Goal: Task Accomplishment & Management: Complete application form

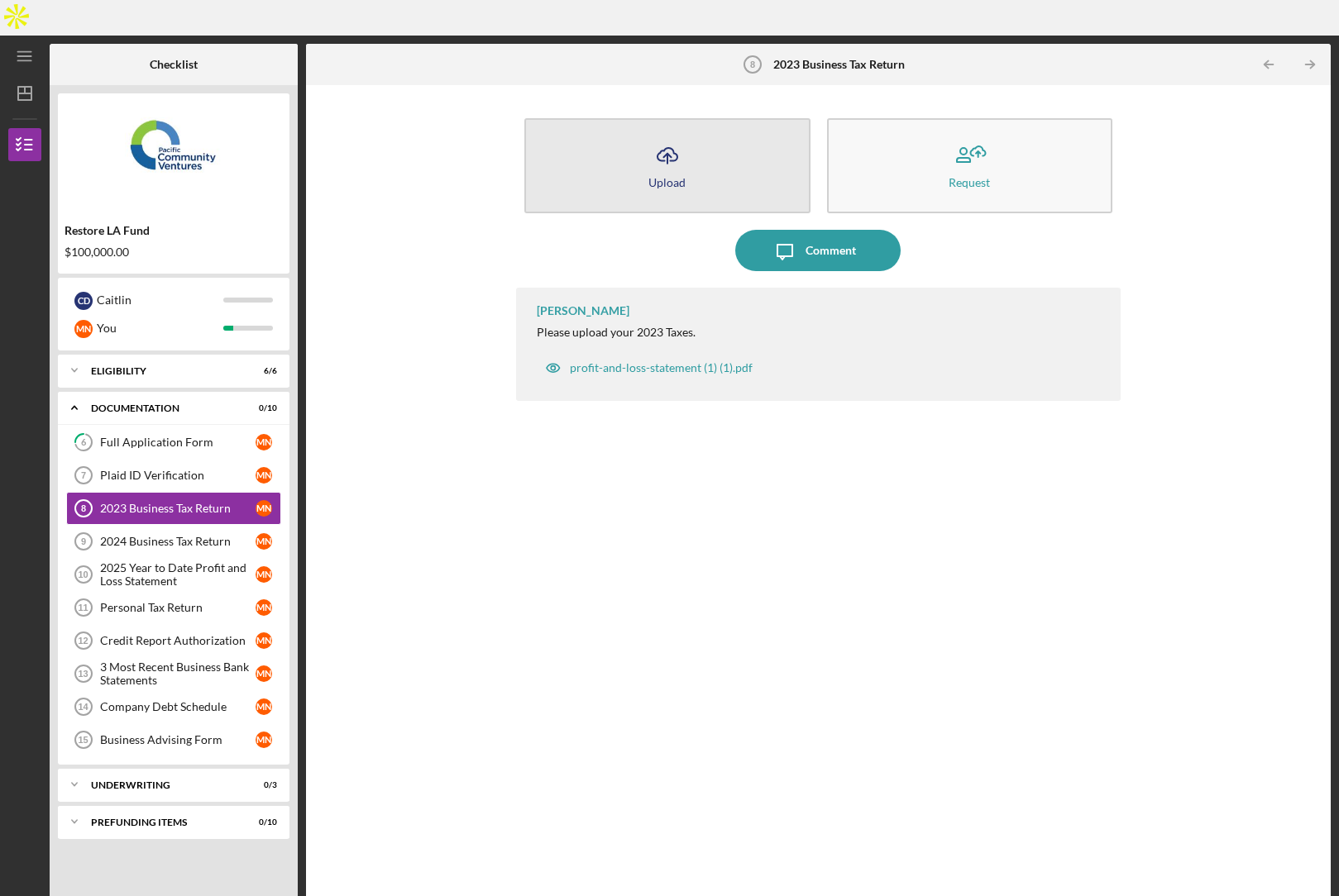
click at [696, 128] on button "Icon/Upload Upload" at bounding box center [668, 166] width 286 height 95
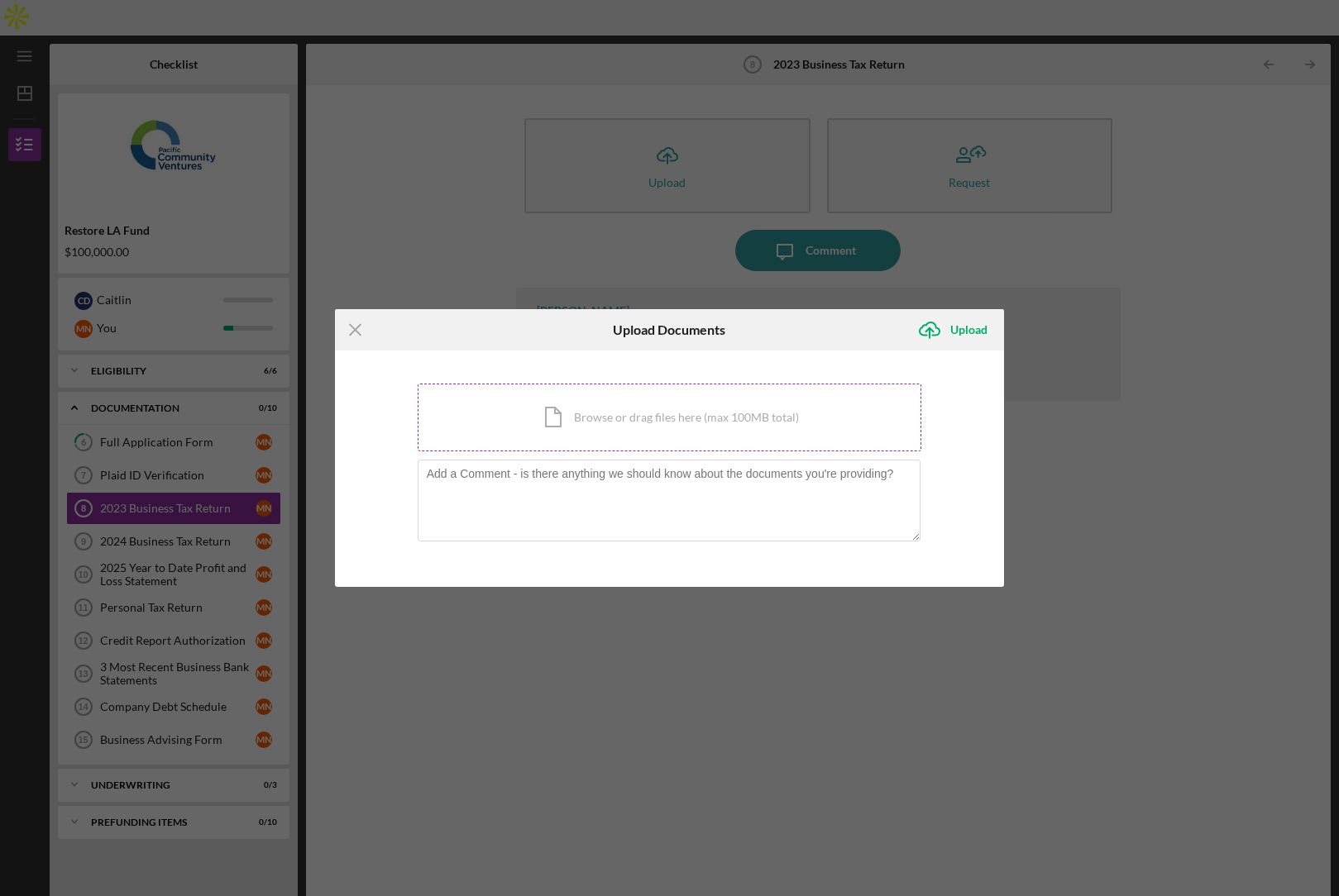
click at [594, 429] on div "Icon/Document Browse or drag files here (max 100MB total) Tap to choose files o…" at bounding box center [670, 418] width 505 height 68
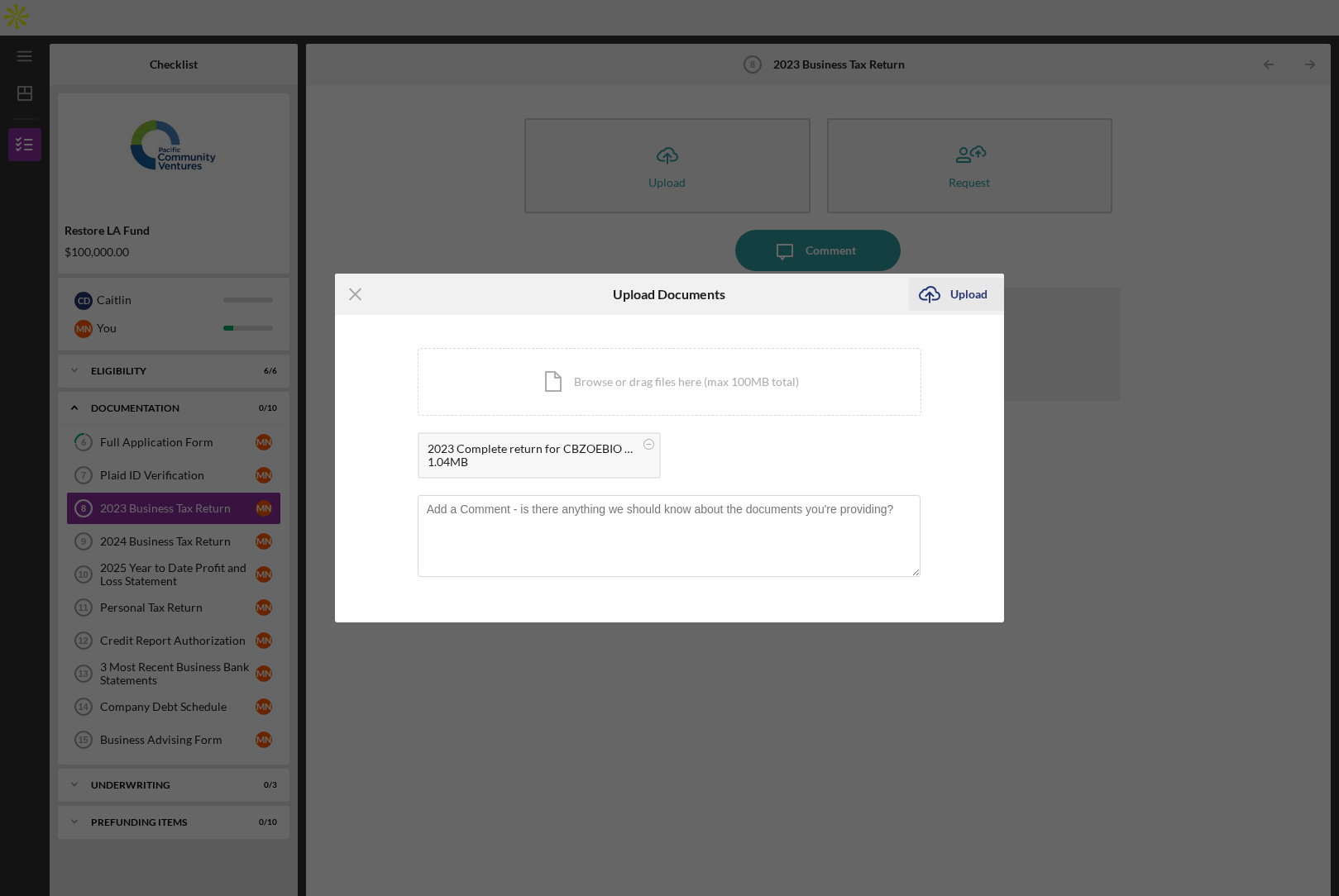
click at [957, 289] on div "Upload" at bounding box center [969, 294] width 38 height 33
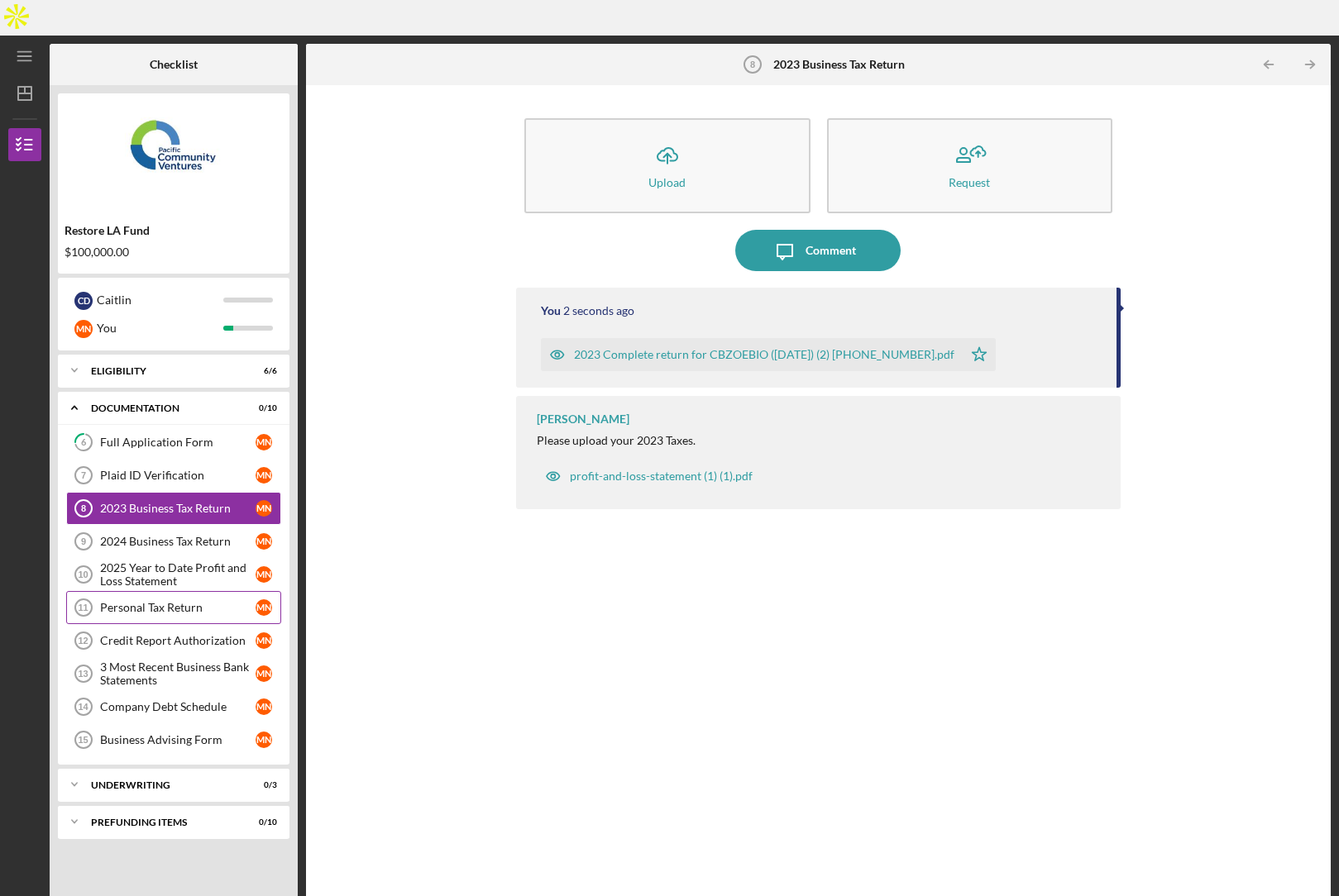
click at [171, 601] on div "Personal Tax Return" at bounding box center [178, 607] width 155 height 13
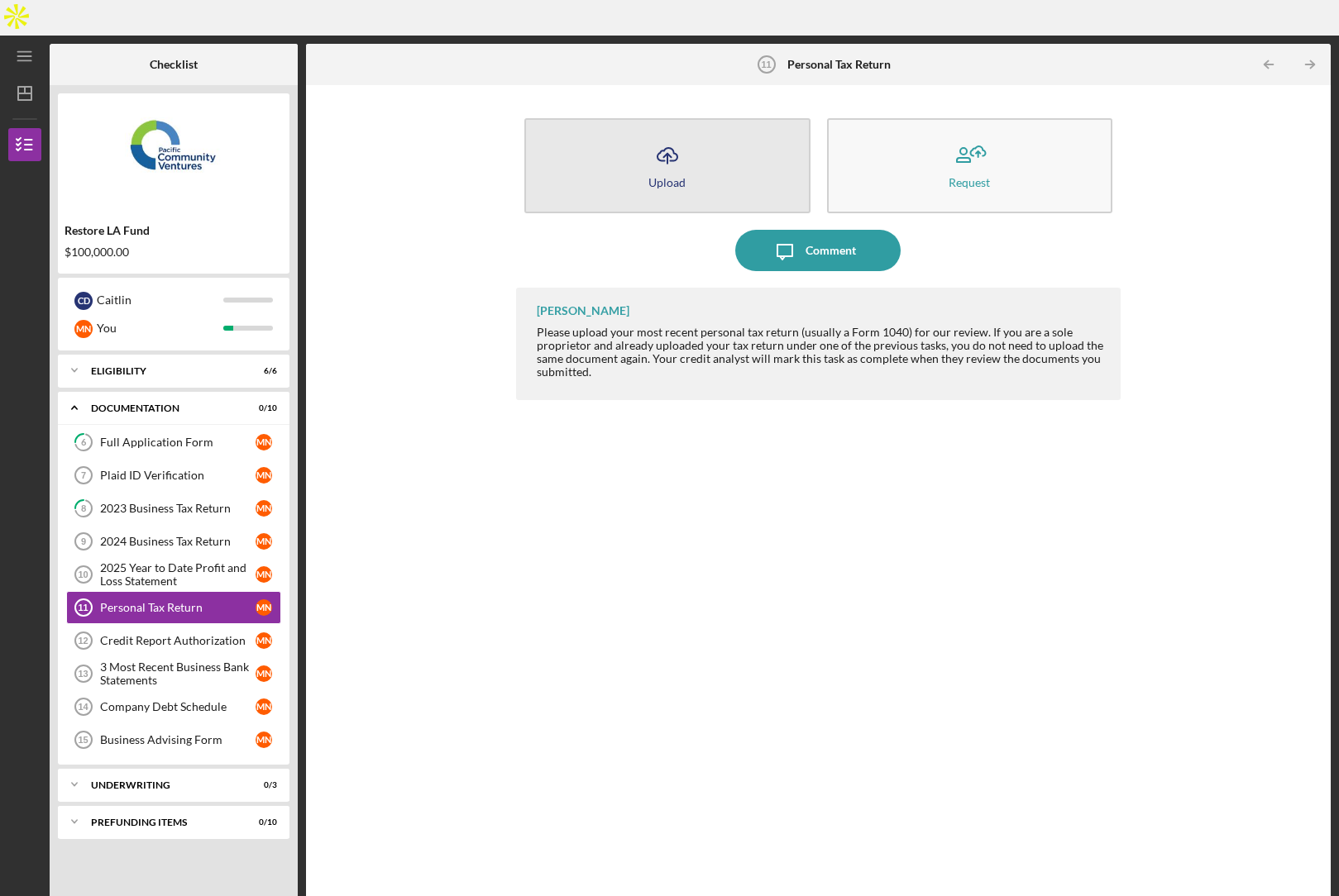
click at [636, 136] on button "Icon/Upload Upload" at bounding box center [668, 166] width 286 height 95
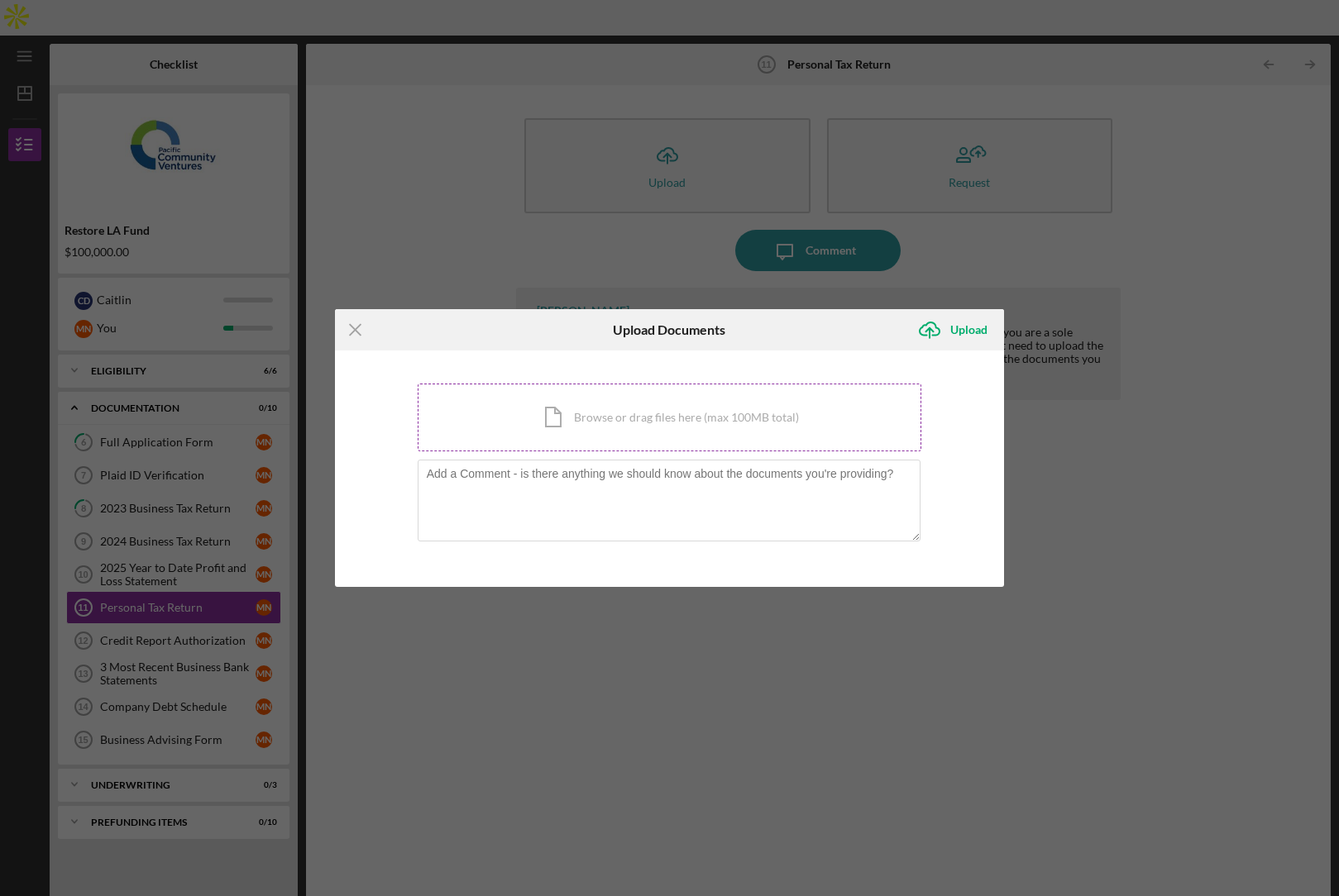
click at [650, 393] on div "Icon/Document Browse or drag files here (max 100MB total) Tap to choose files o…" at bounding box center [670, 418] width 505 height 68
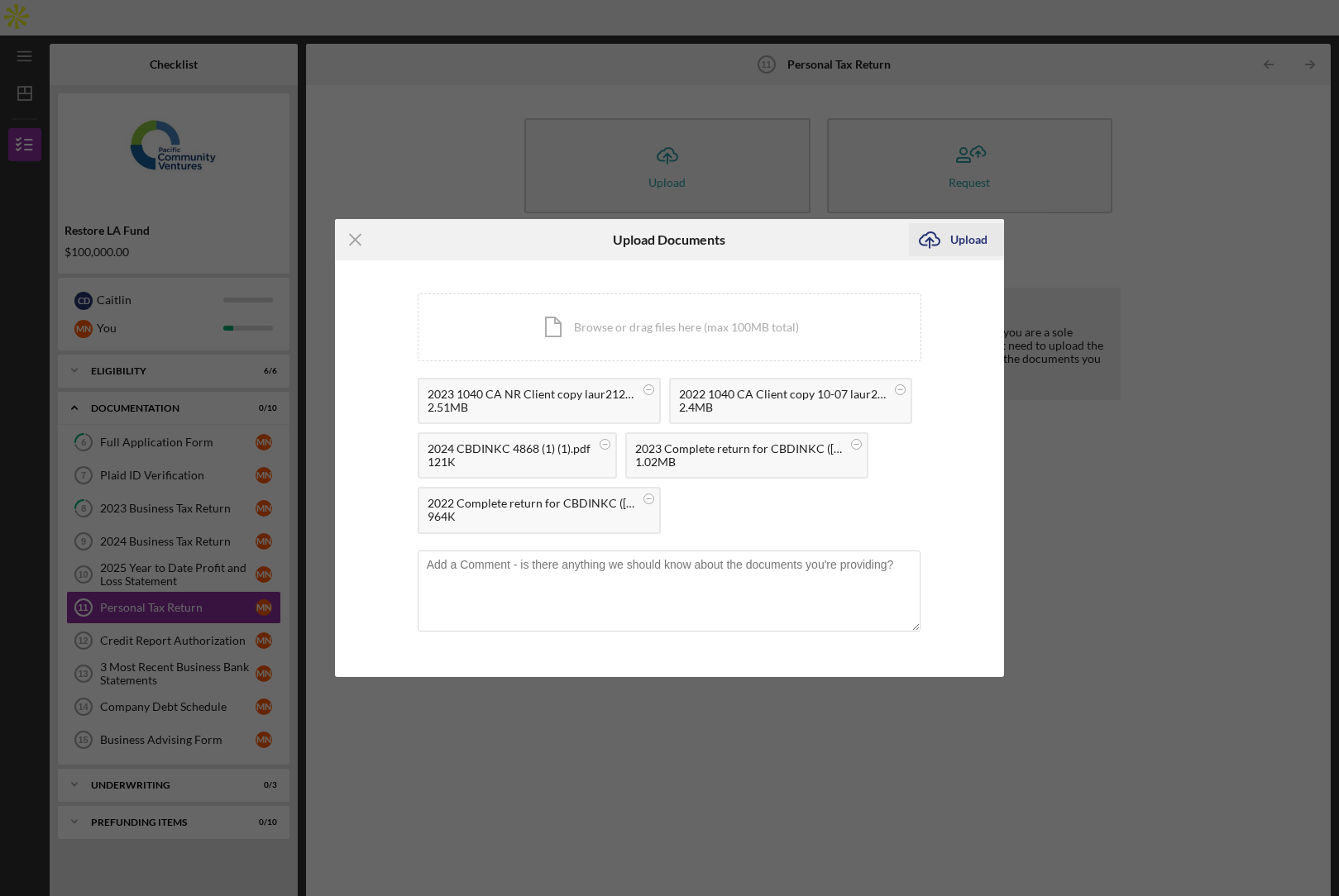
click at [950, 252] on button "Icon/Upload Upload" at bounding box center [957, 240] width 95 height 33
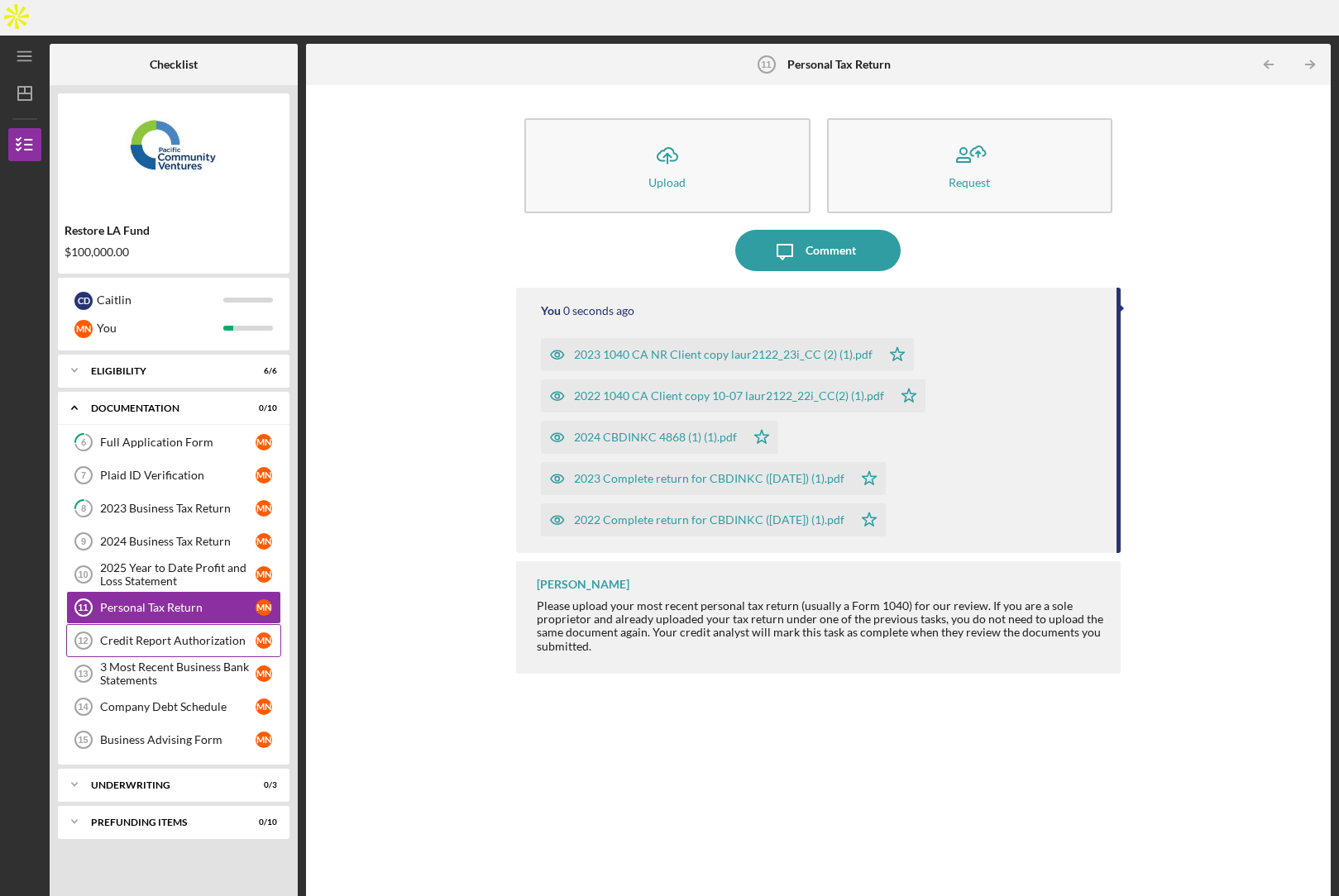
click at [101, 634] on div "Credit Report Authorization" at bounding box center [178, 640] width 155 height 13
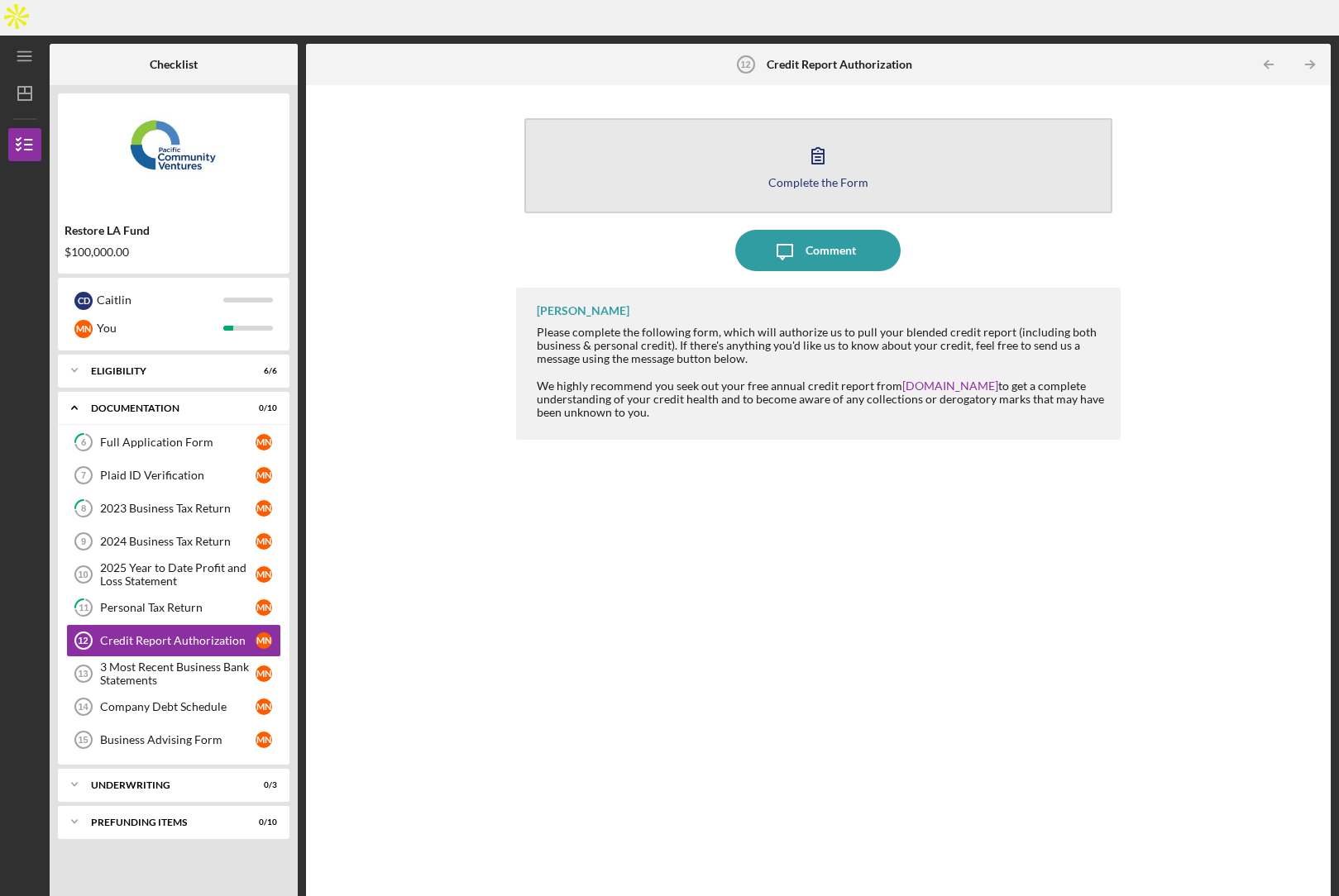
click at [688, 133] on button "Complete the Form Form" at bounding box center [819, 166] width 588 height 95
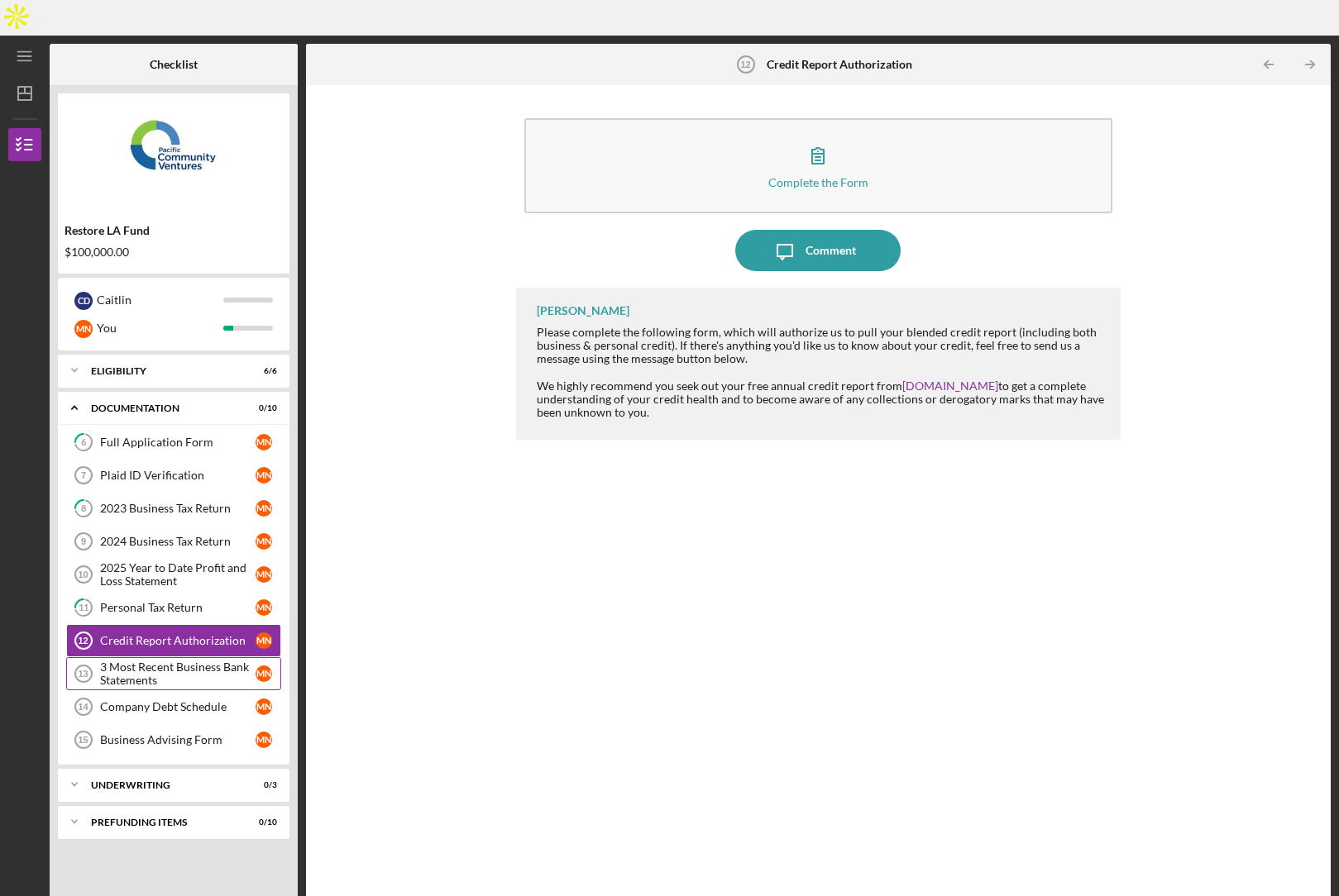
click at [165, 660] on div "3 Most Recent Business Bank Statements" at bounding box center [178, 674] width 155 height 26
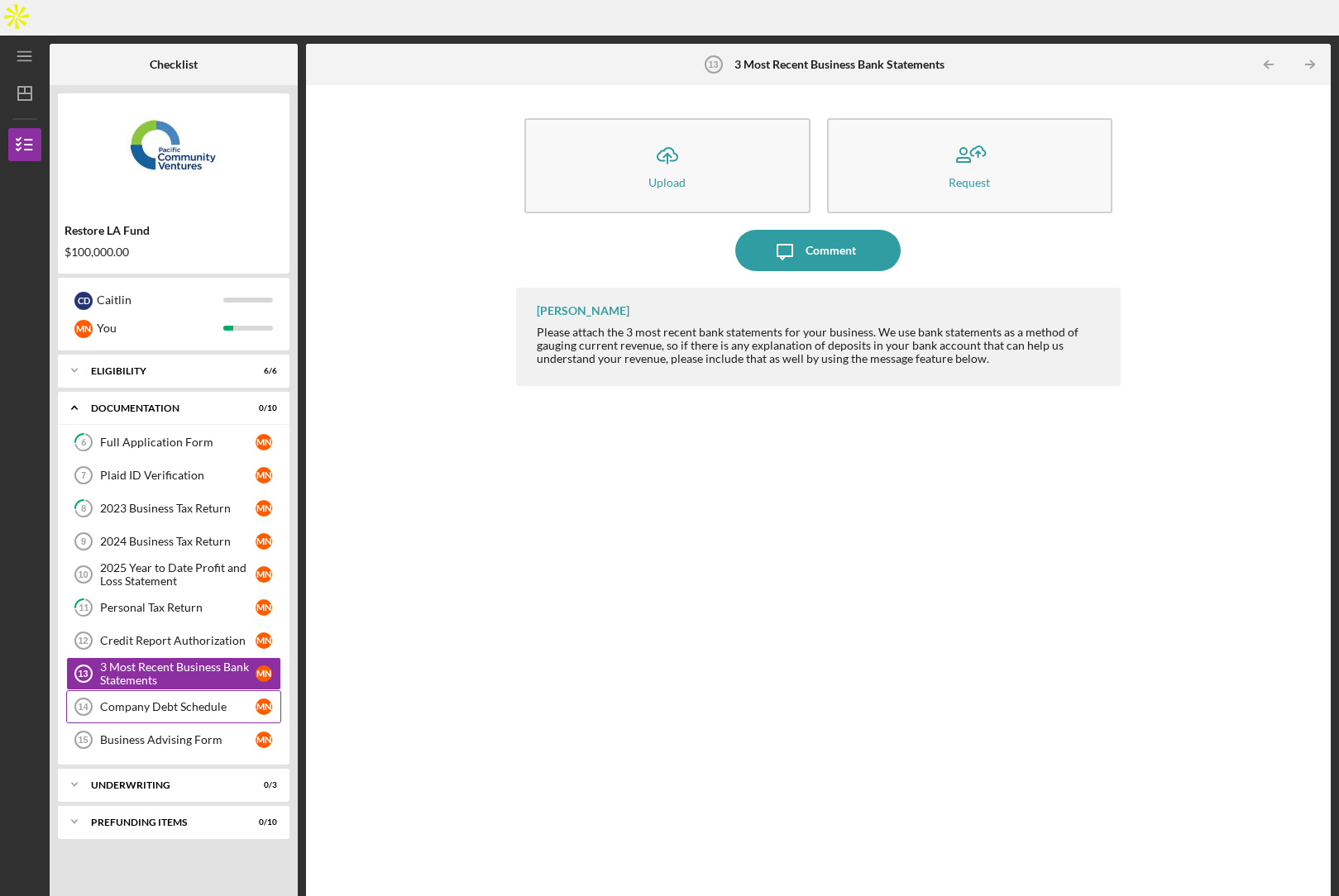
click at [166, 701] on div "Company Debt Schedule" at bounding box center [178, 707] width 155 height 13
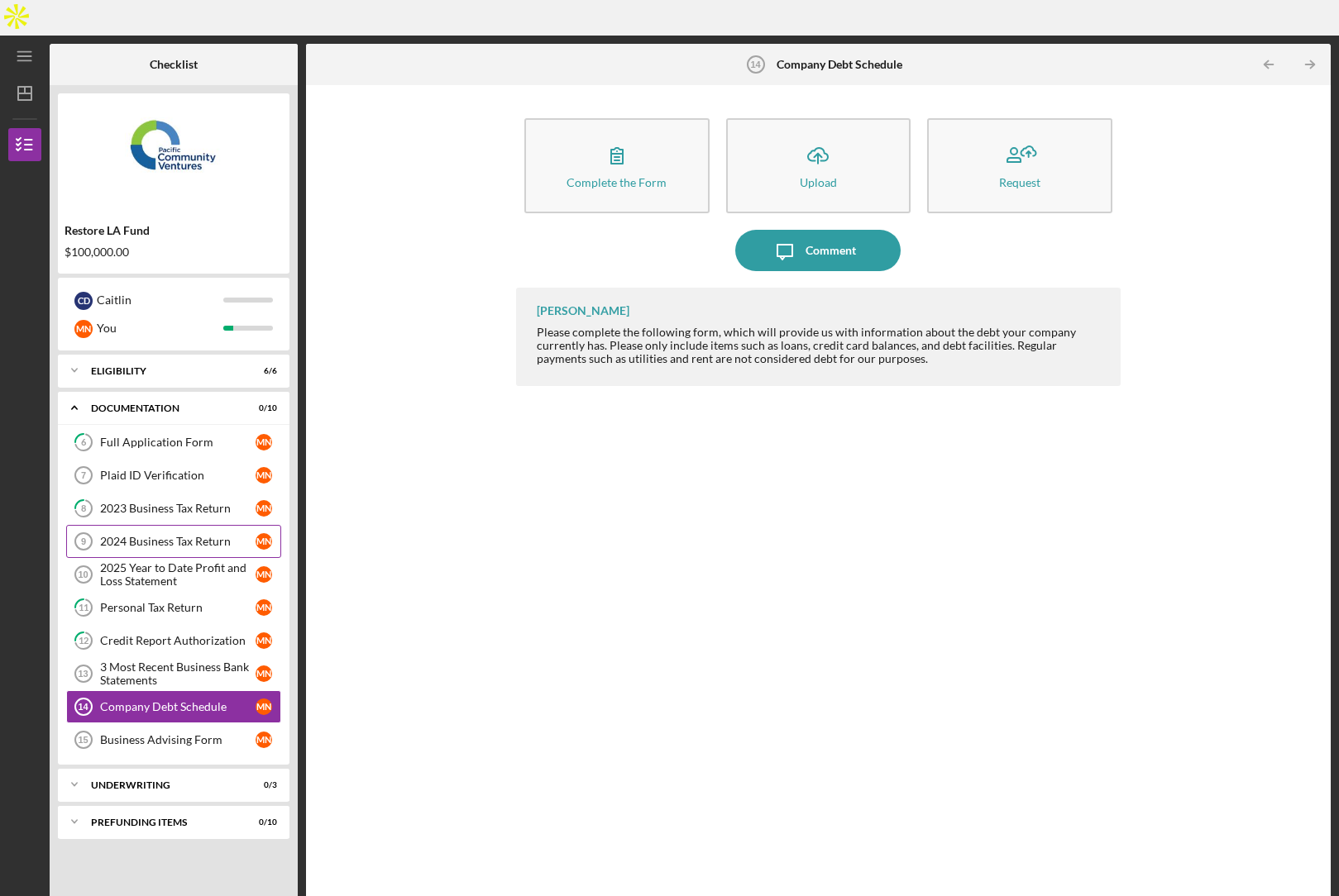
click at [171, 535] on div "2024 Business Tax Return" at bounding box center [178, 541] width 155 height 13
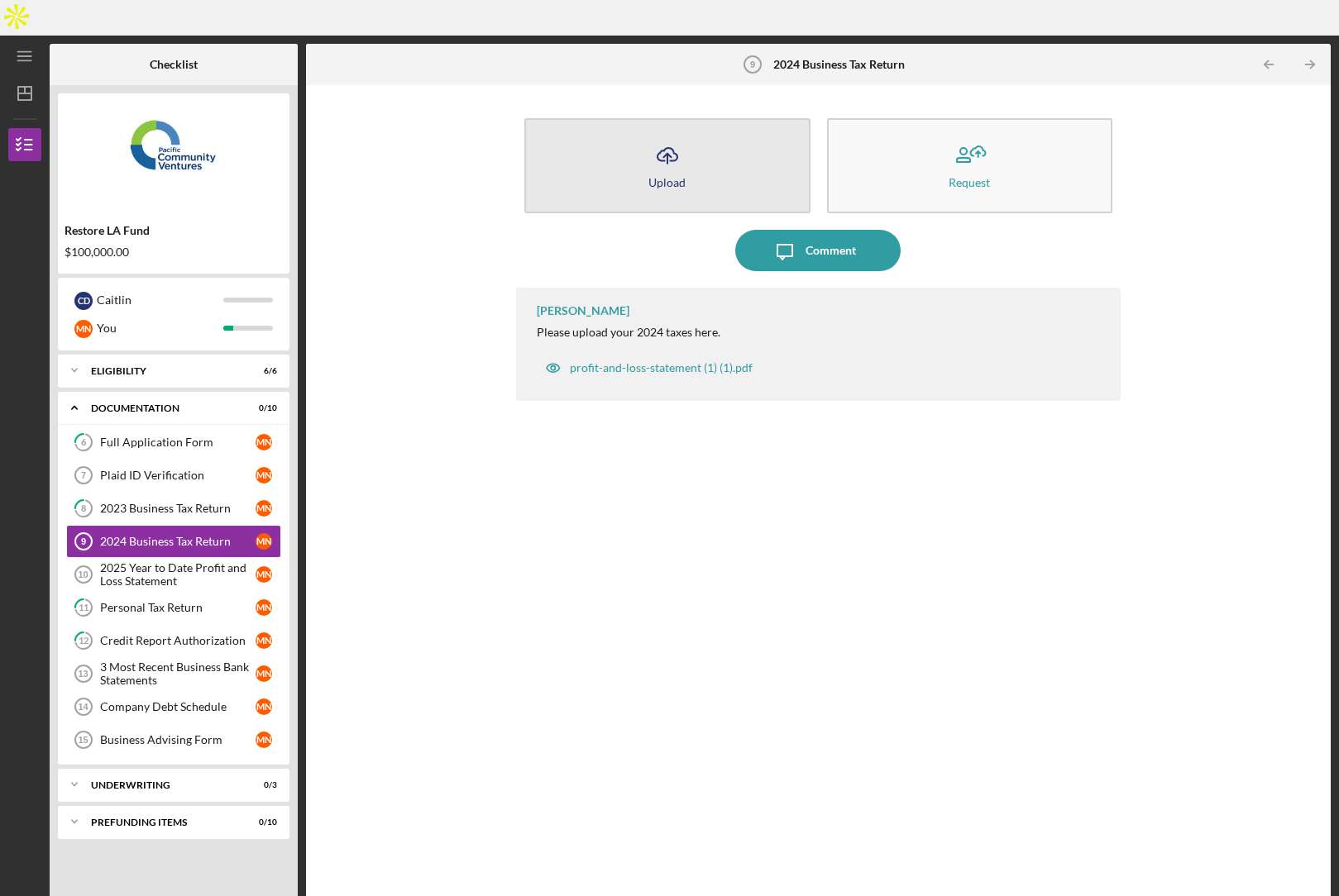
click at [694, 143] on button "Icon/Upload Upload" at bounding box center [668, 166] width 286 height 95
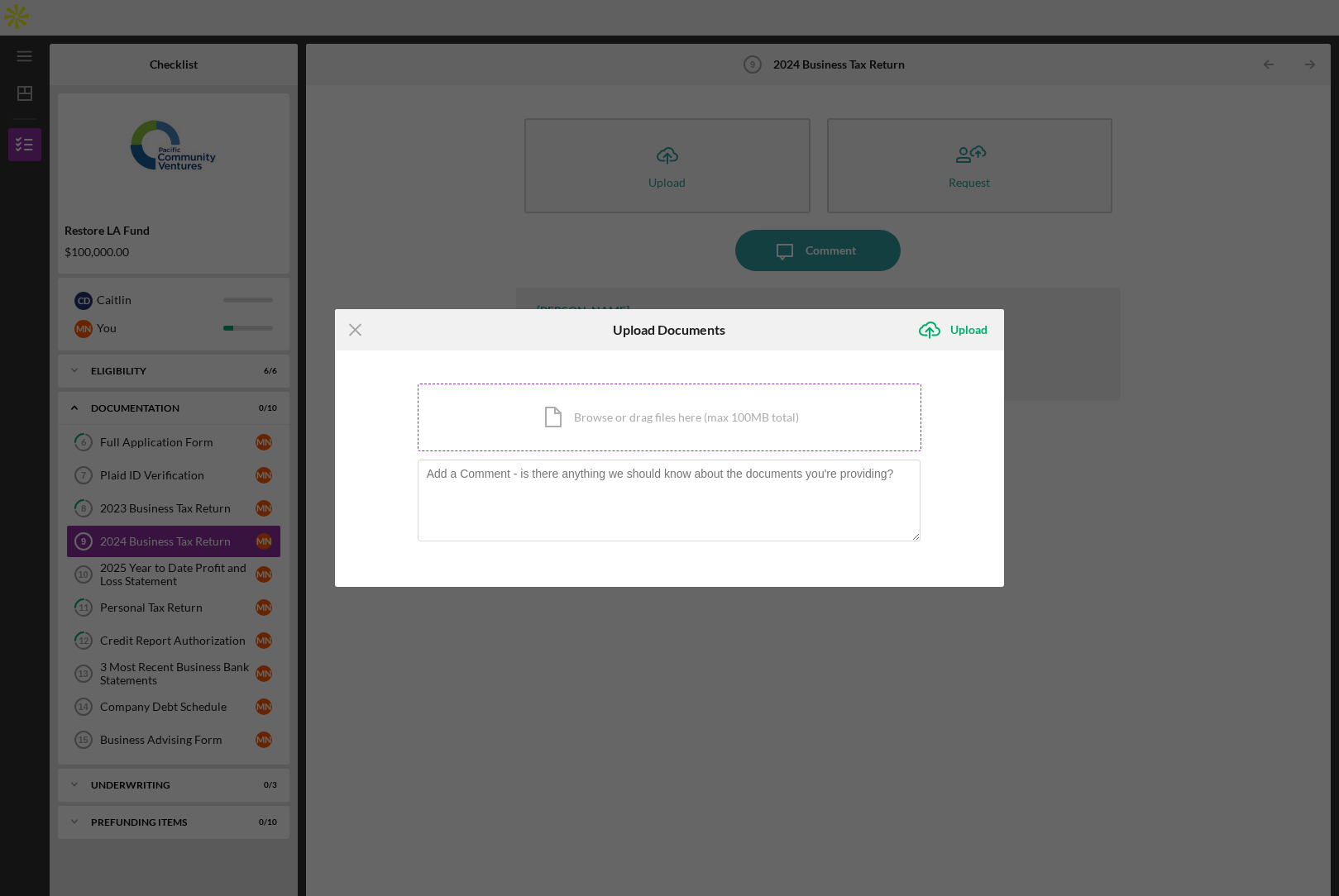
click at [606, 427] on div "Icon/Document Browse or drag files here (max 100MB total) Tap to choose files o…" at bounding box center [670, 418] width 505 height 68
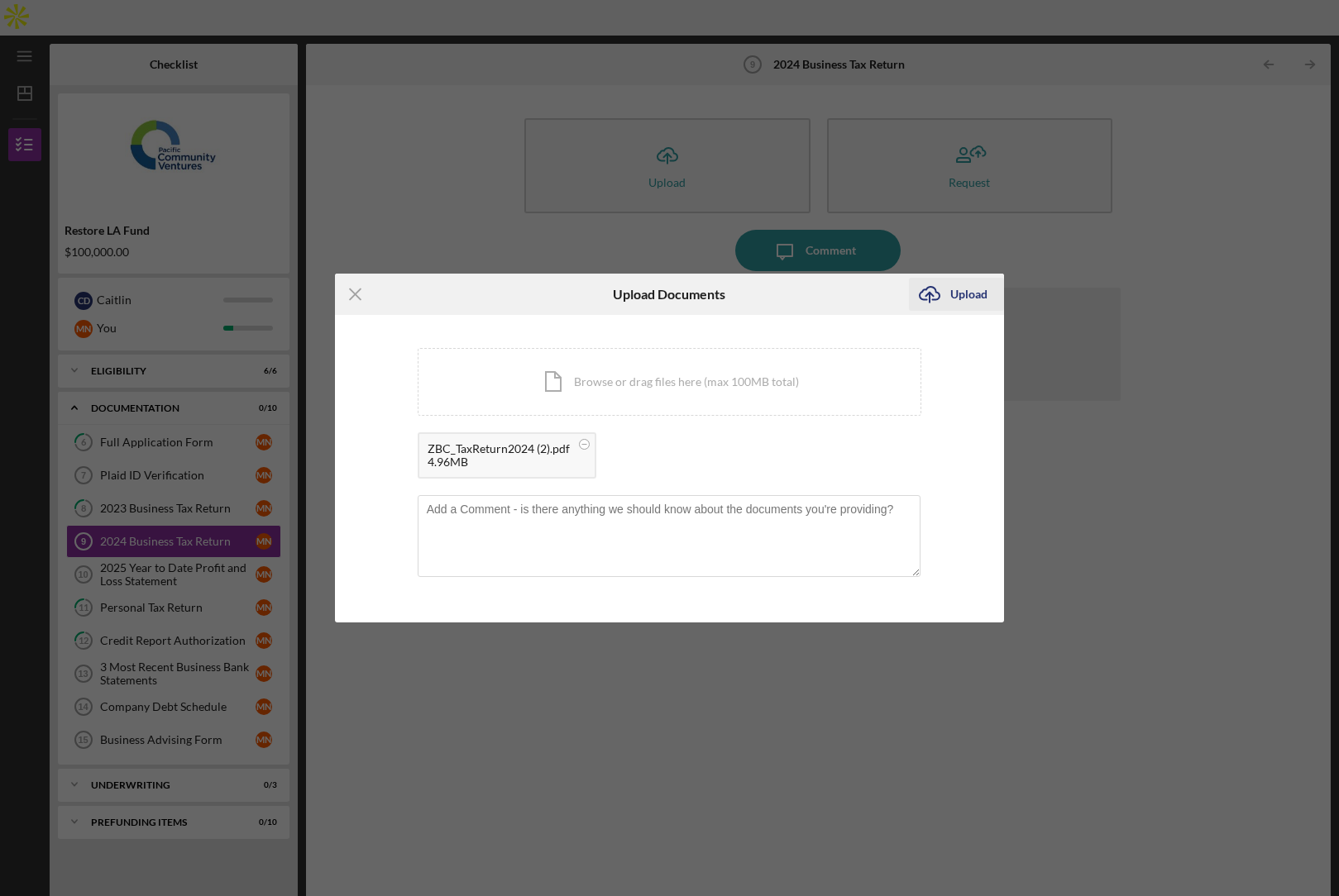
click at [972, 300] on div "Upload" at bounding box center [969, 294] width 38 height 33
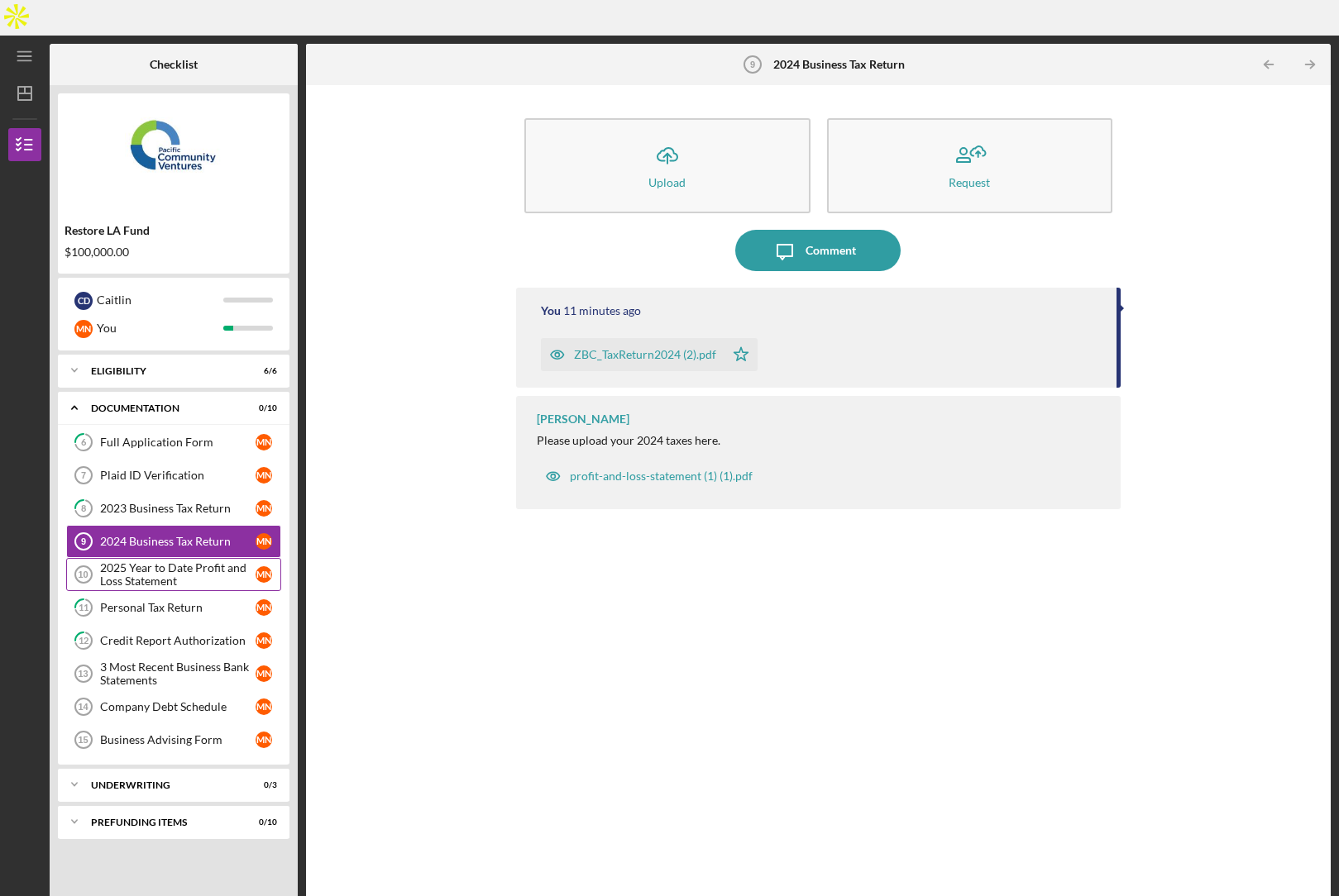
click at [176, 562] on div "2025 Year to Date Profit and Loss Statement" at bounding box center [178, 575] width 155 height 26
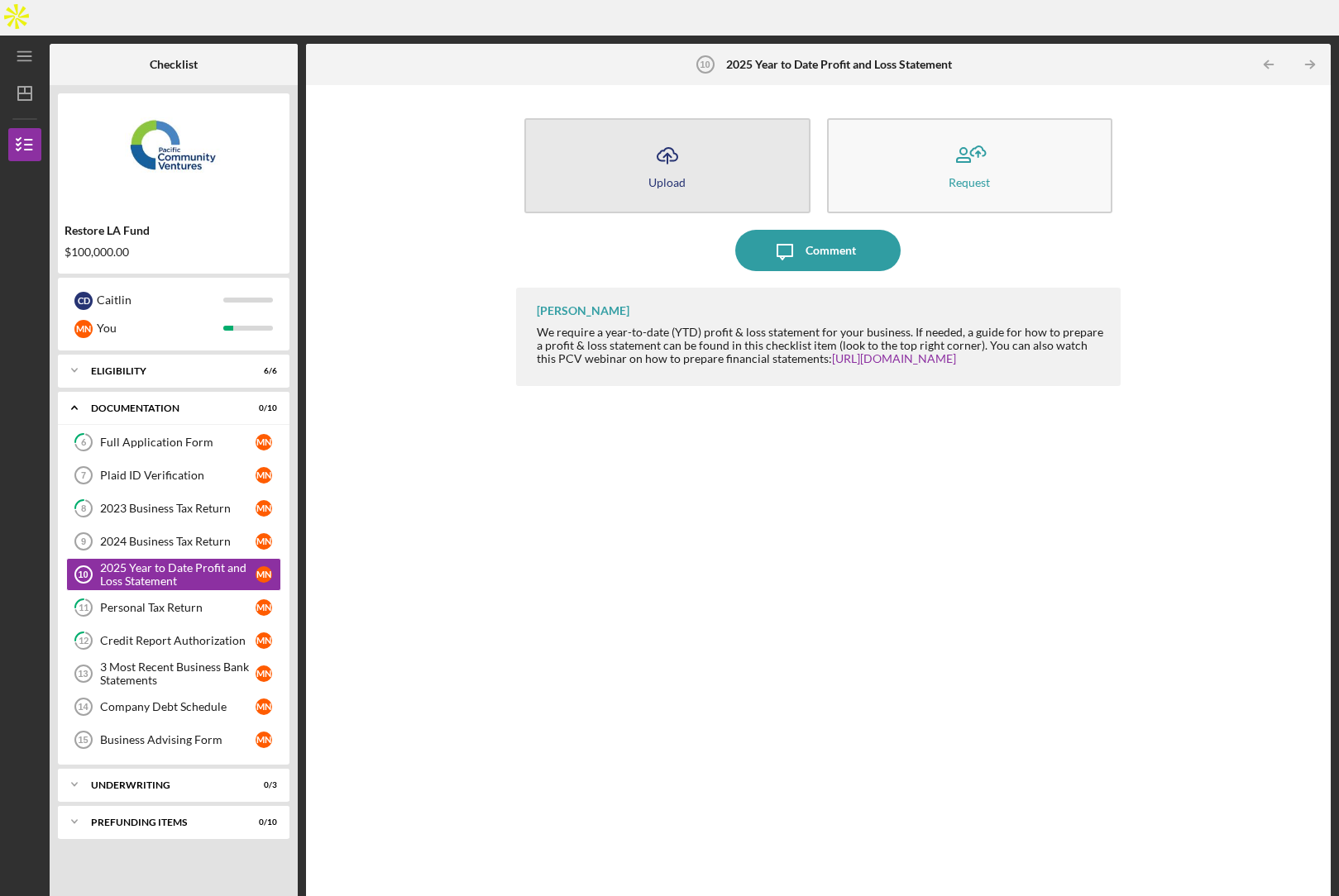
click at [679, 134] on icon "Icon/Upload" at bounding box center [667, 154] width 41 height 41
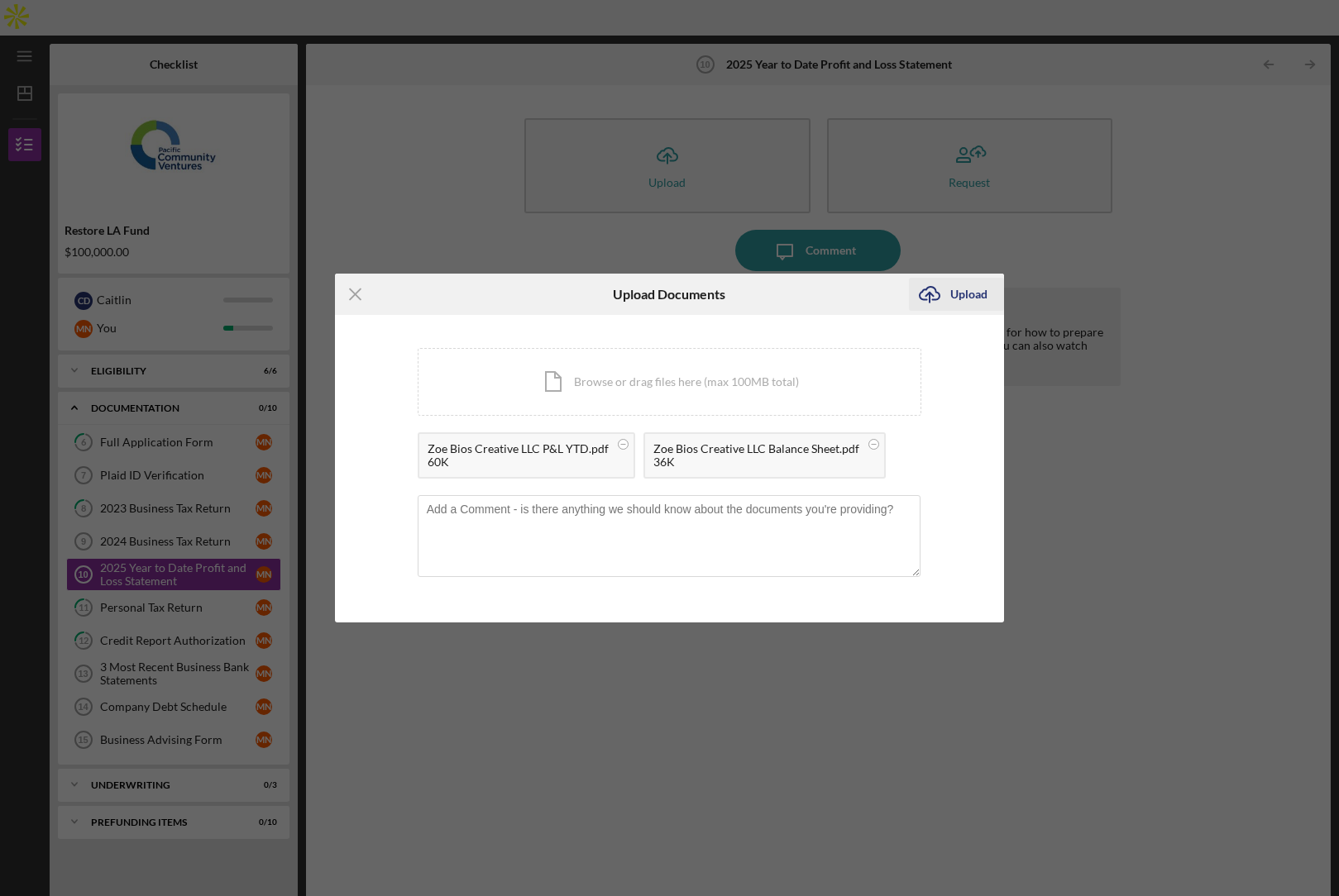
click at [954, 292] on div "Upload" at bounding box center [969, 294] width 38 height 33
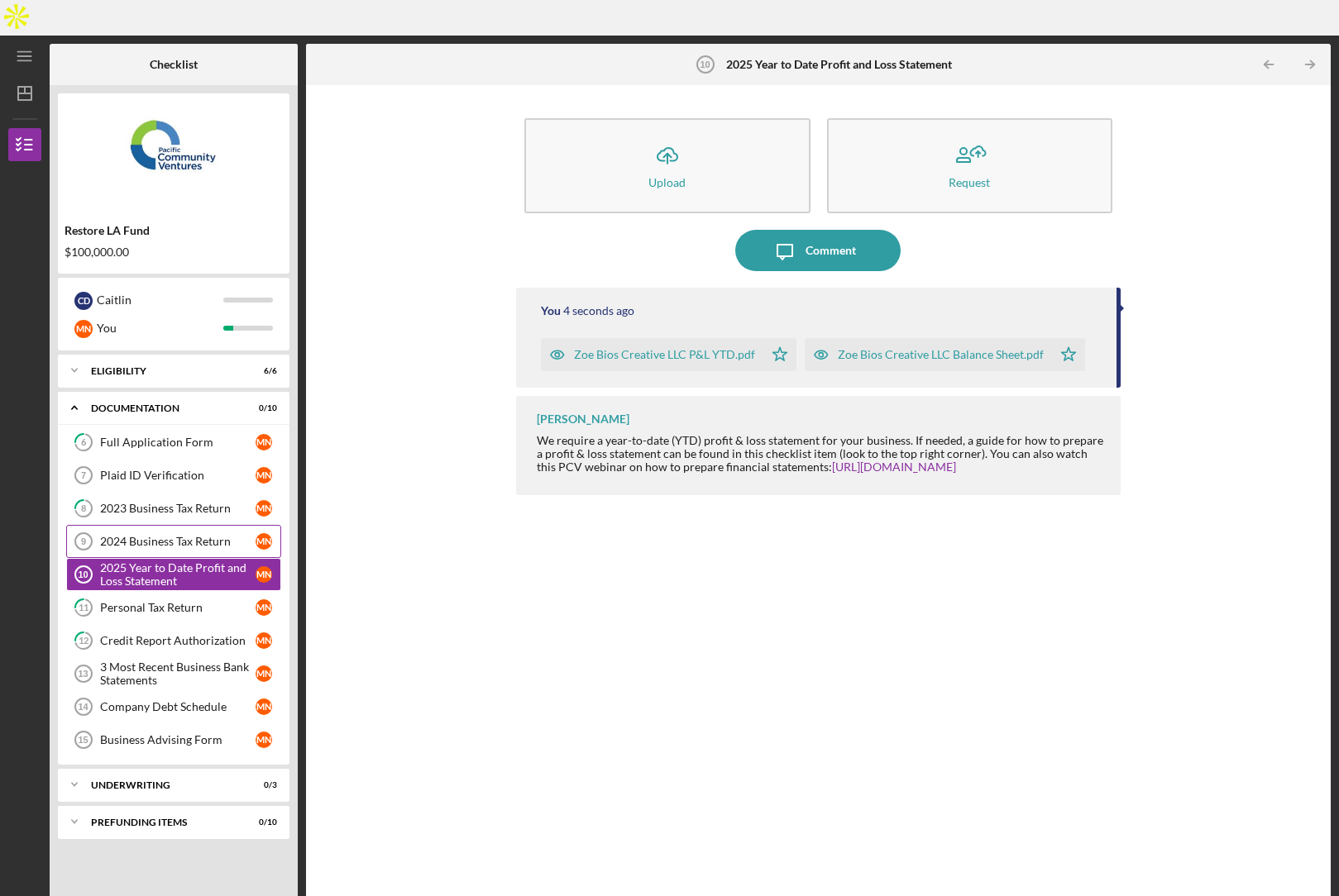
click at [147, 535] on div "2024 Business Tax Return" at bounding box center [178, 541] width 155 height 13
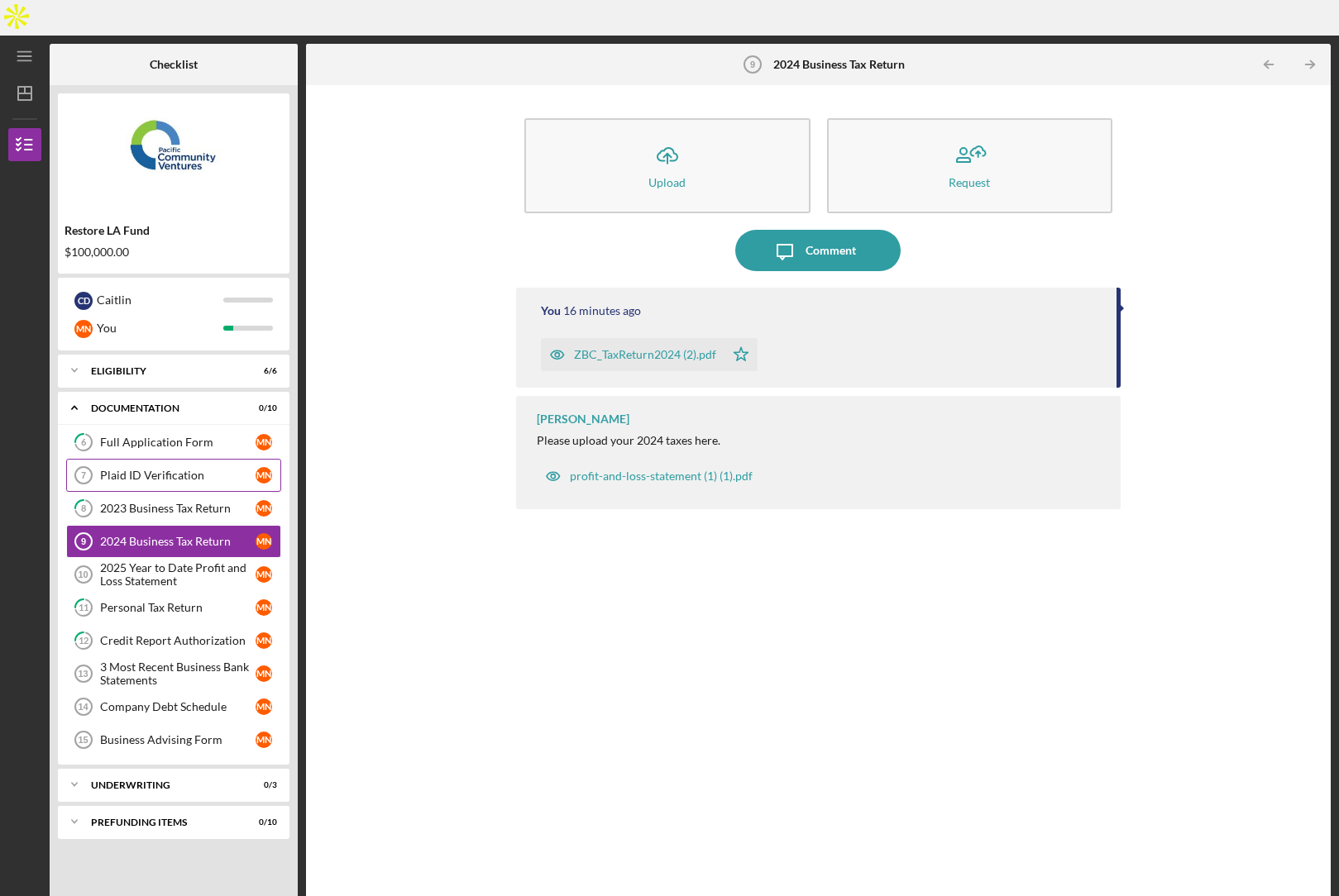
click at [139, 469] on div "Plaid ID Verification" at bounding box center [178, 475] width 155 height 13
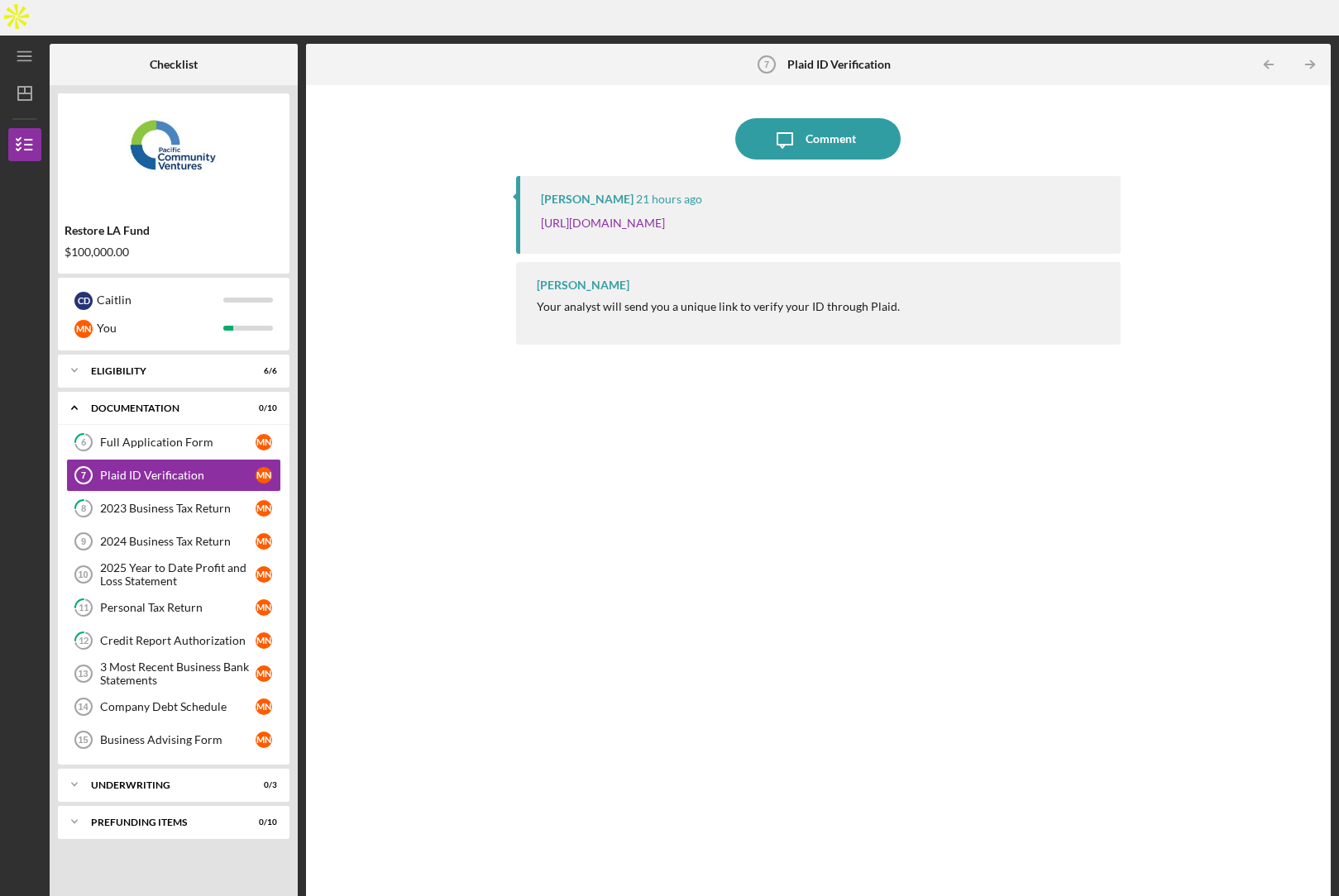
drag, startPoint x: 980, startPoint y: 189, endPoint x: 529, endPoint y: 92, distance: 461.3
click at [546, 177] on div "[PERSON_NAME] 21 hours ago [URL][DOMAIN_NAME]" at bounding box center [818, 215] width 605 height 77
copy link "[URL][DOMAIN_NAME]"
click at [154, 660] on div "3 Most Recent Business Bank Statements" at bounding box center [178, 674] width 155 height 26
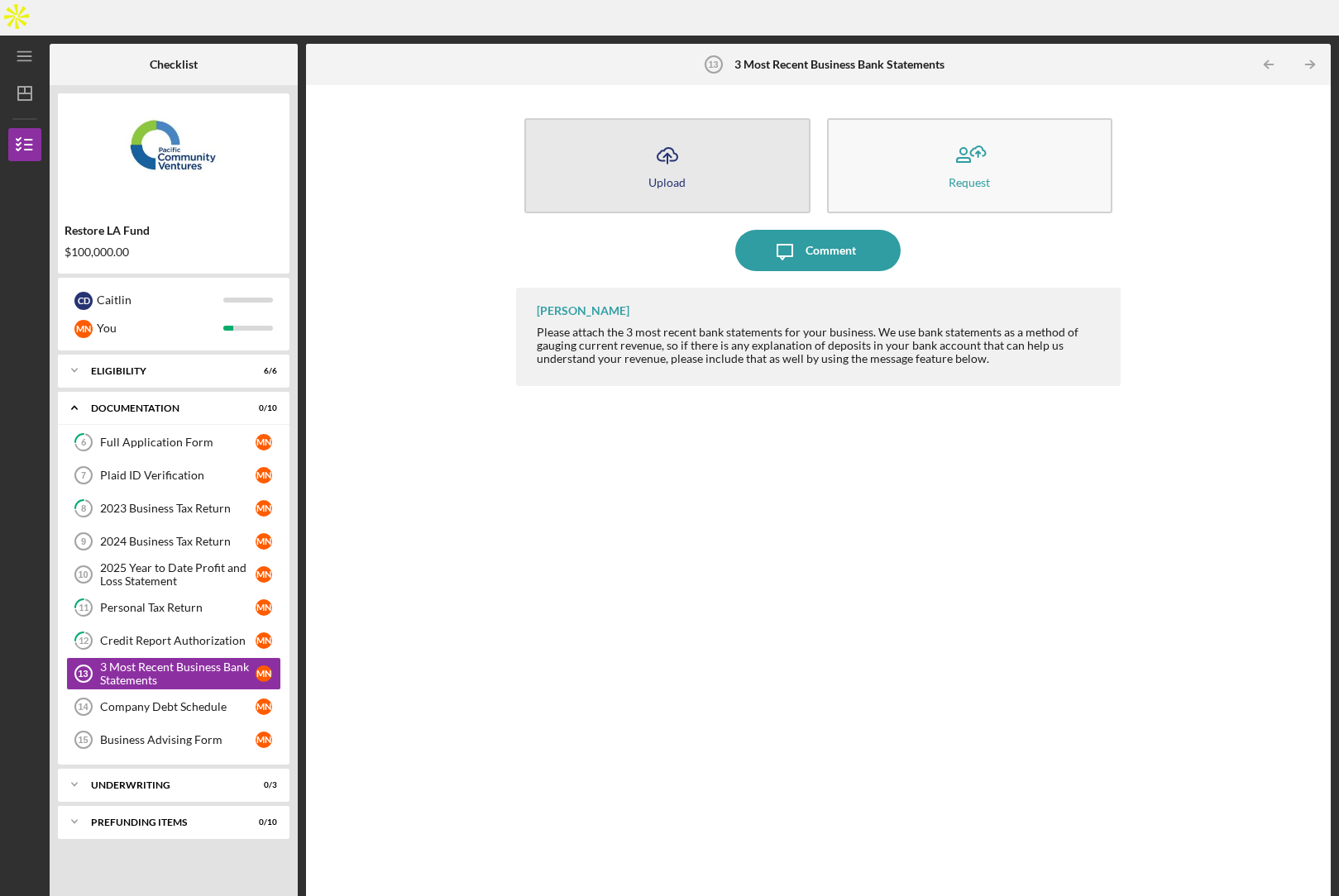
click at [656, 159] on button "Icon/Upload Upload" at bounding box center [668, 166] width 286 height 95
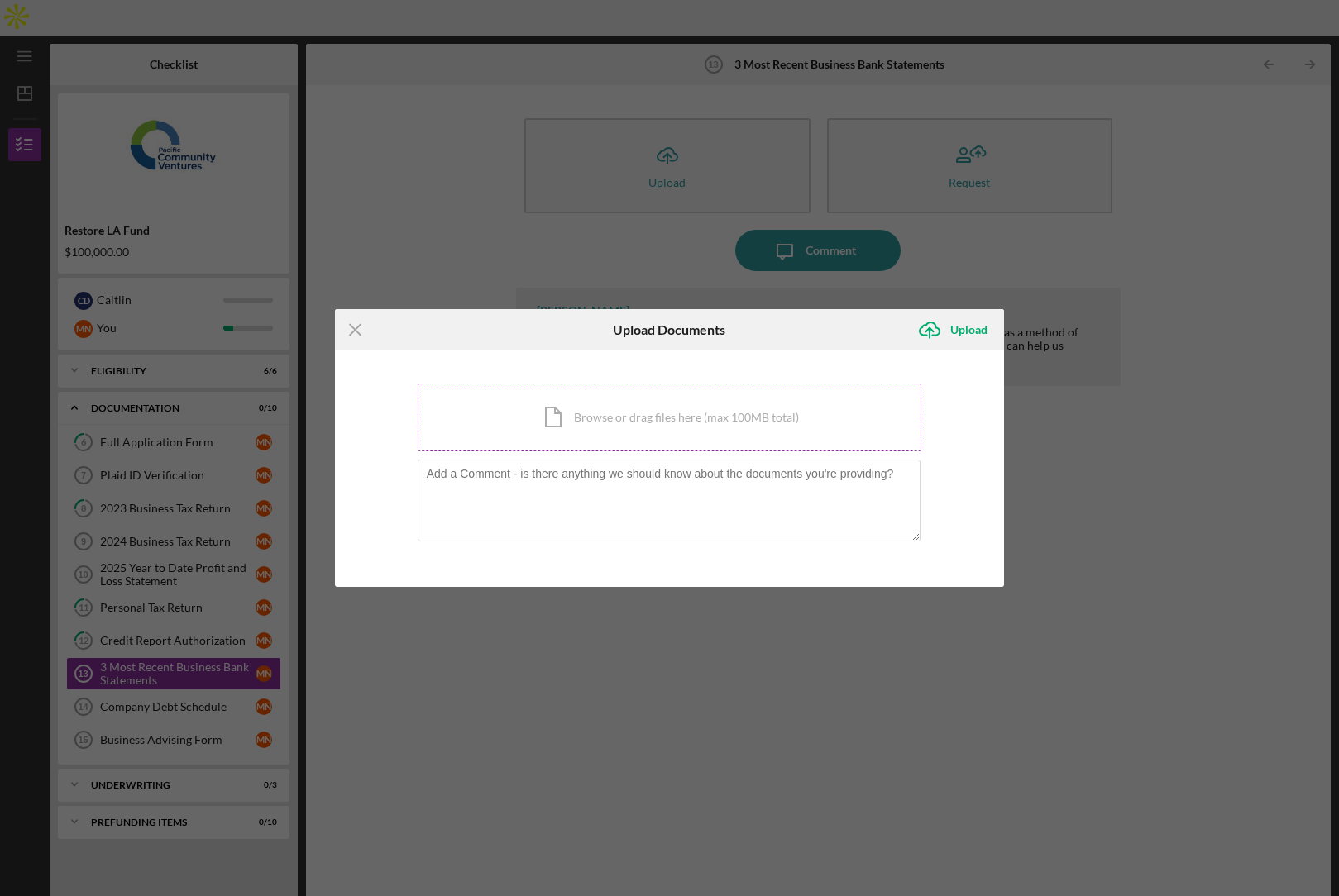
click at [585, 424] on div "Icon/Document Browse or drag files here (max 100MB total) Tap to choose files o…" at bounding box center [670, 418] width 505 height 68
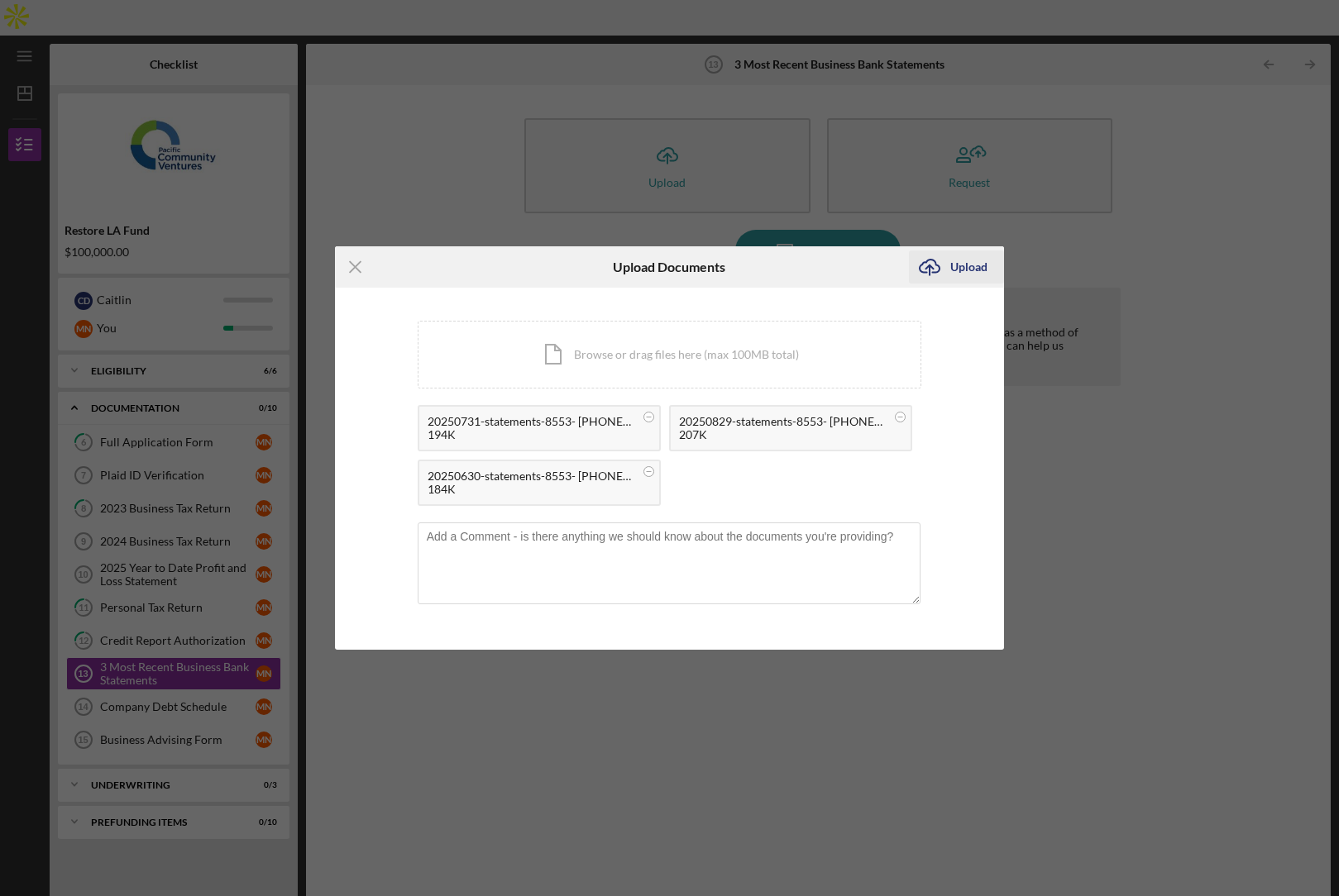
click at [965, 270] on div "Upload" at bounding box center [969, 267] width 38 height 33
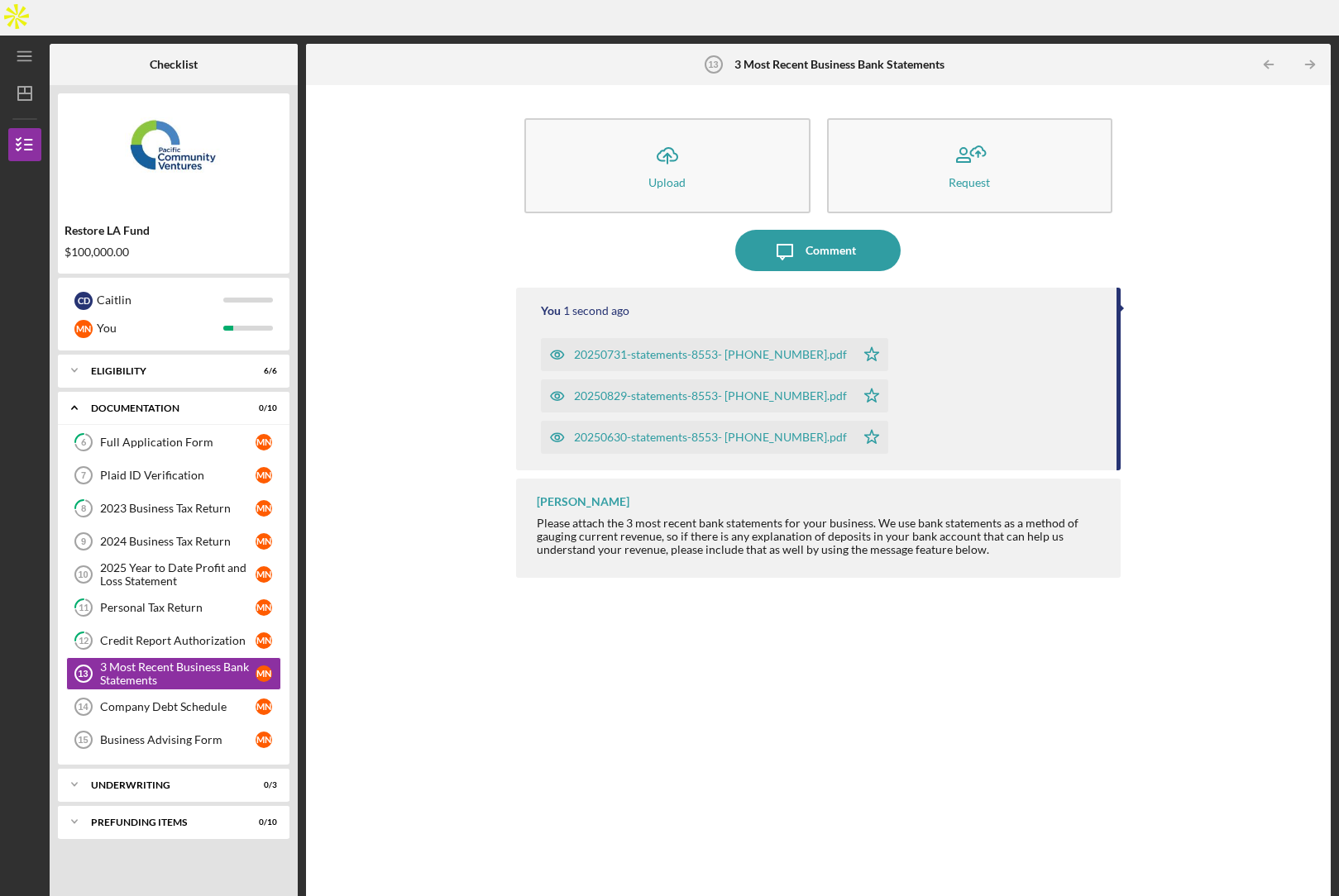
drag, startPoint x: 184, startPoint y: 674, endPoint x: 309, endPoint y: 593, distance: 148.9
click at [184, 701] on div "Company Debt Schedule" at bounding box center [178, 707] width 155 height 13
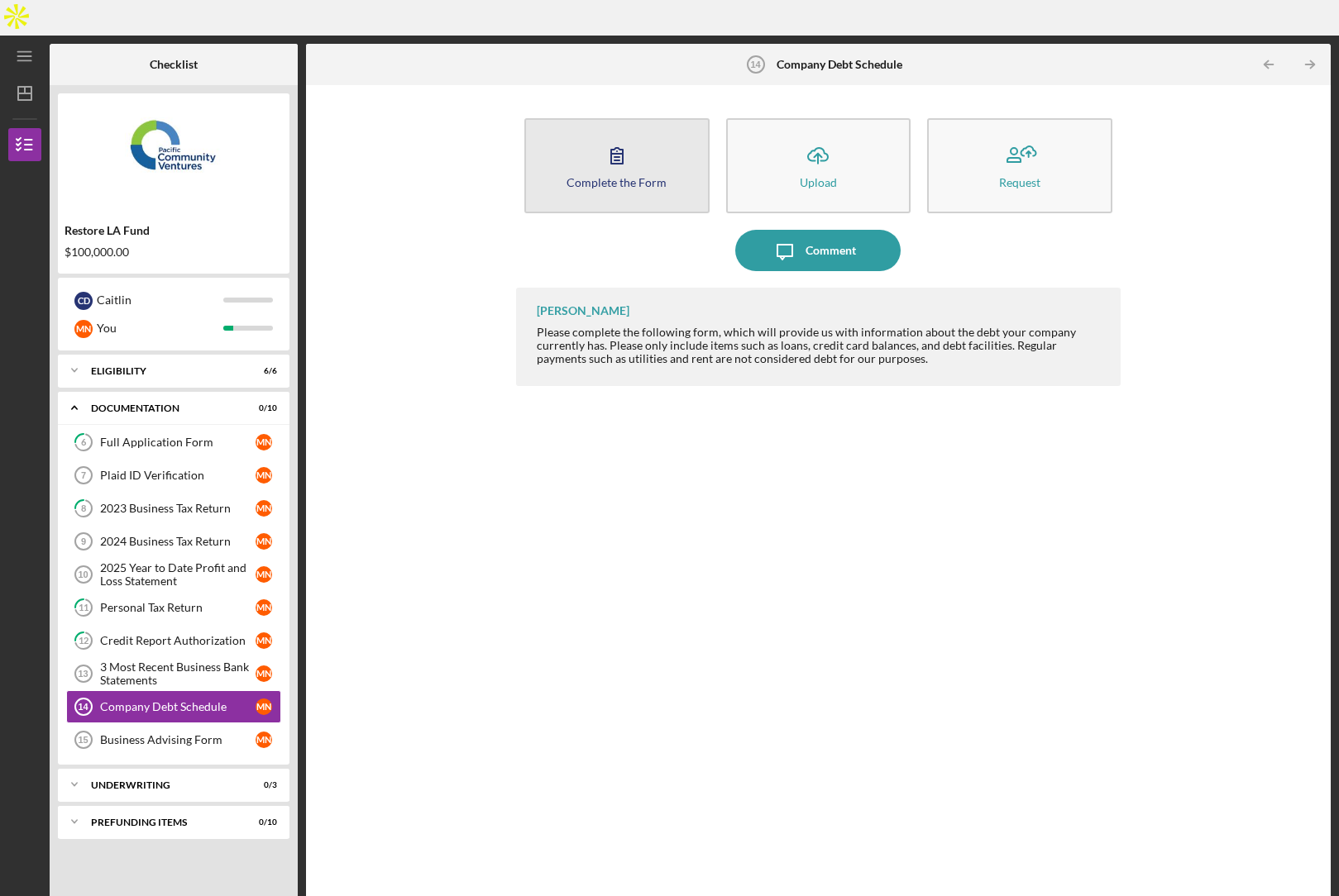
click at [646, 152] on button "Complete the Form Form" at bounding box center [617, 166] width 185 height 95
click at [631, 134] on icon "button" at bounding box center [616, 154] width 41 height 41
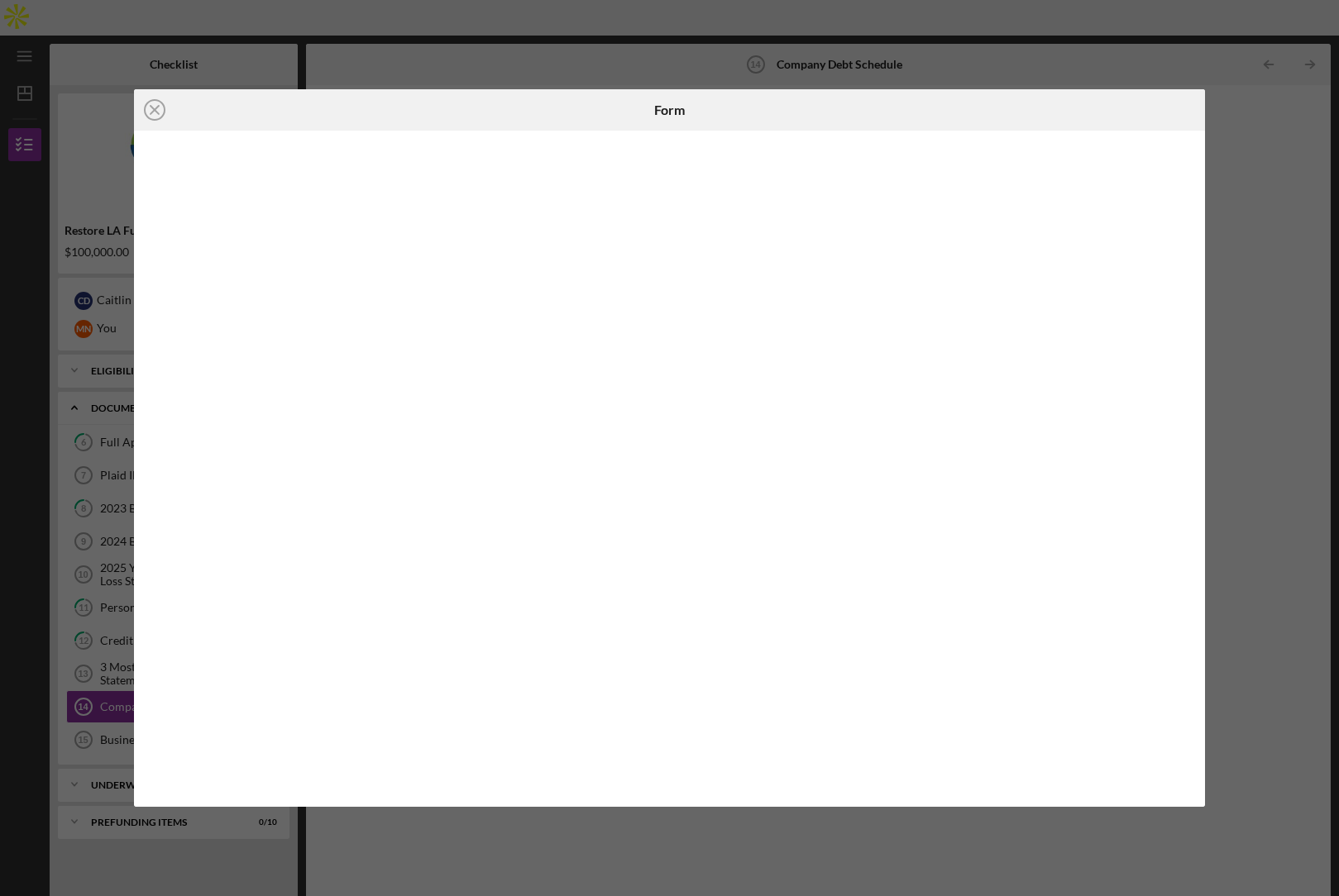
drag, startPoint x: 461, startPoint y: 795, endPoint x: 445, endPoint y: 787, distance: 17.9
click at [456, 793] on div at bounding box center [670, 469] width 1071 height 675
click at [1277, 685] on div "Icon/Close Form" at bounding box center [670, 448] width 1339 height 896
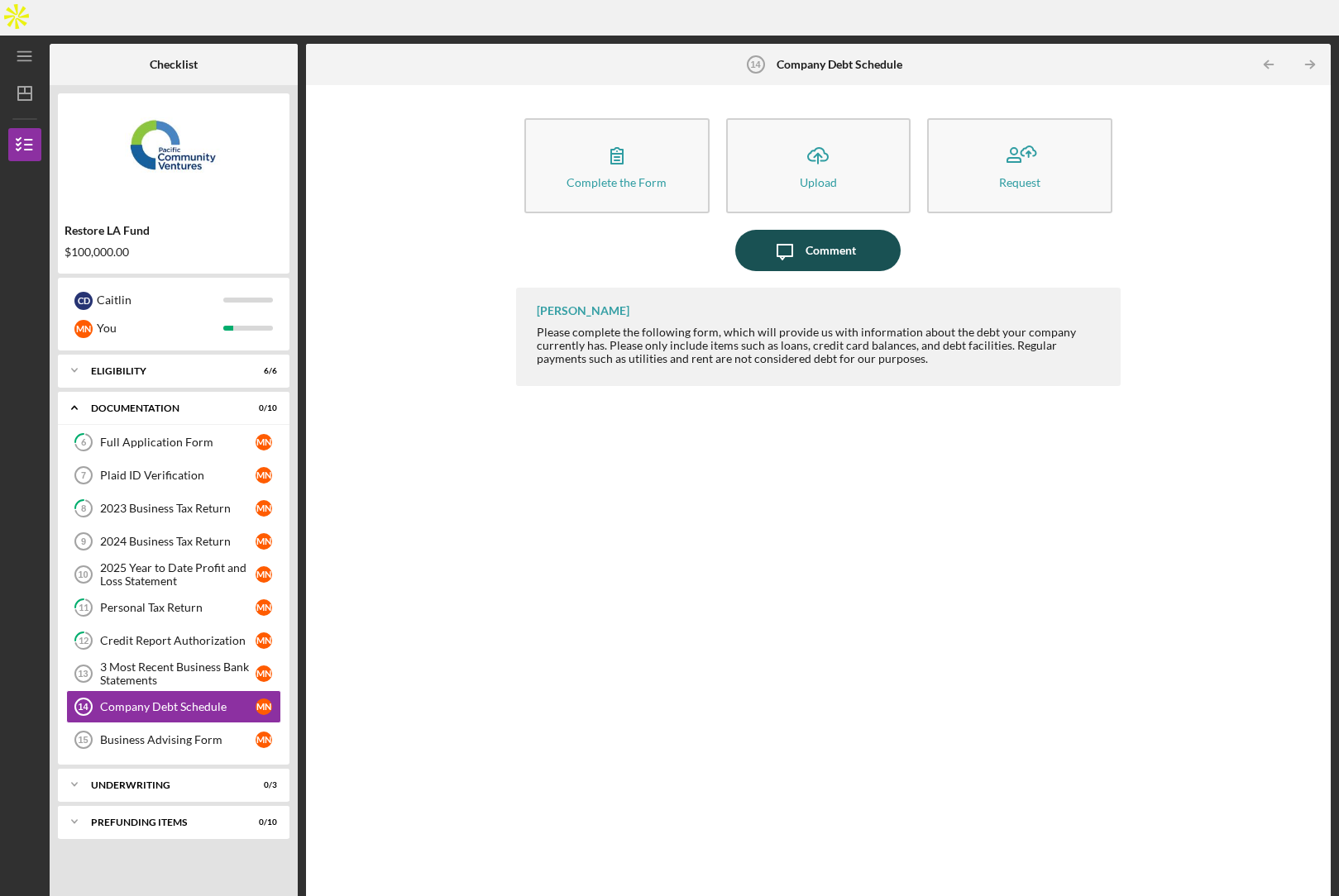
click at [818, 229] on div "Comment" at bounding box center [831, 250] width 51 height 41
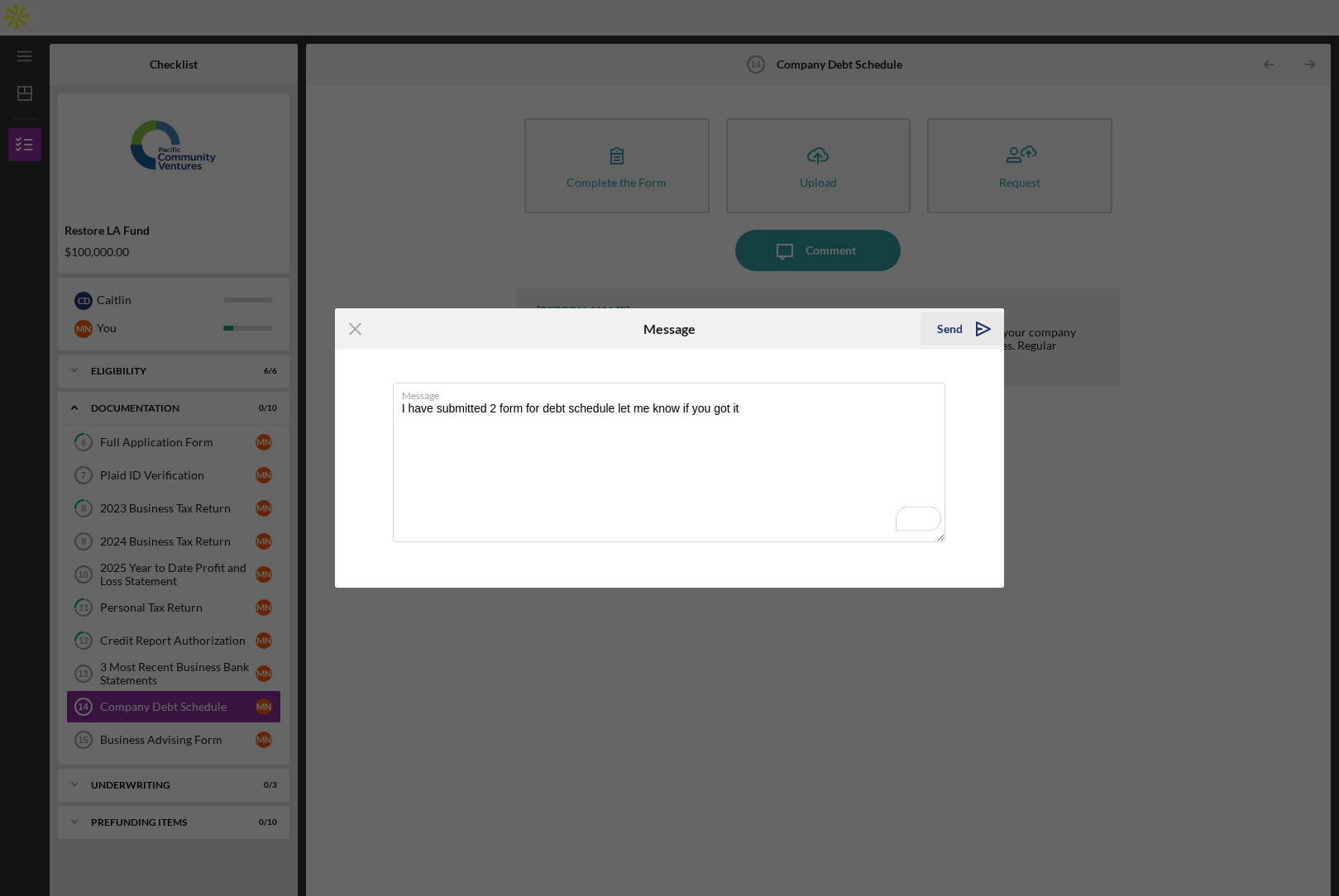
type textarea "I have submitted 2 form for debt schedule let me know if you got it"
click at [985, 332] on icon "Icon/icon-invite-send" at bounding box center [983, 329] width 41 height 41
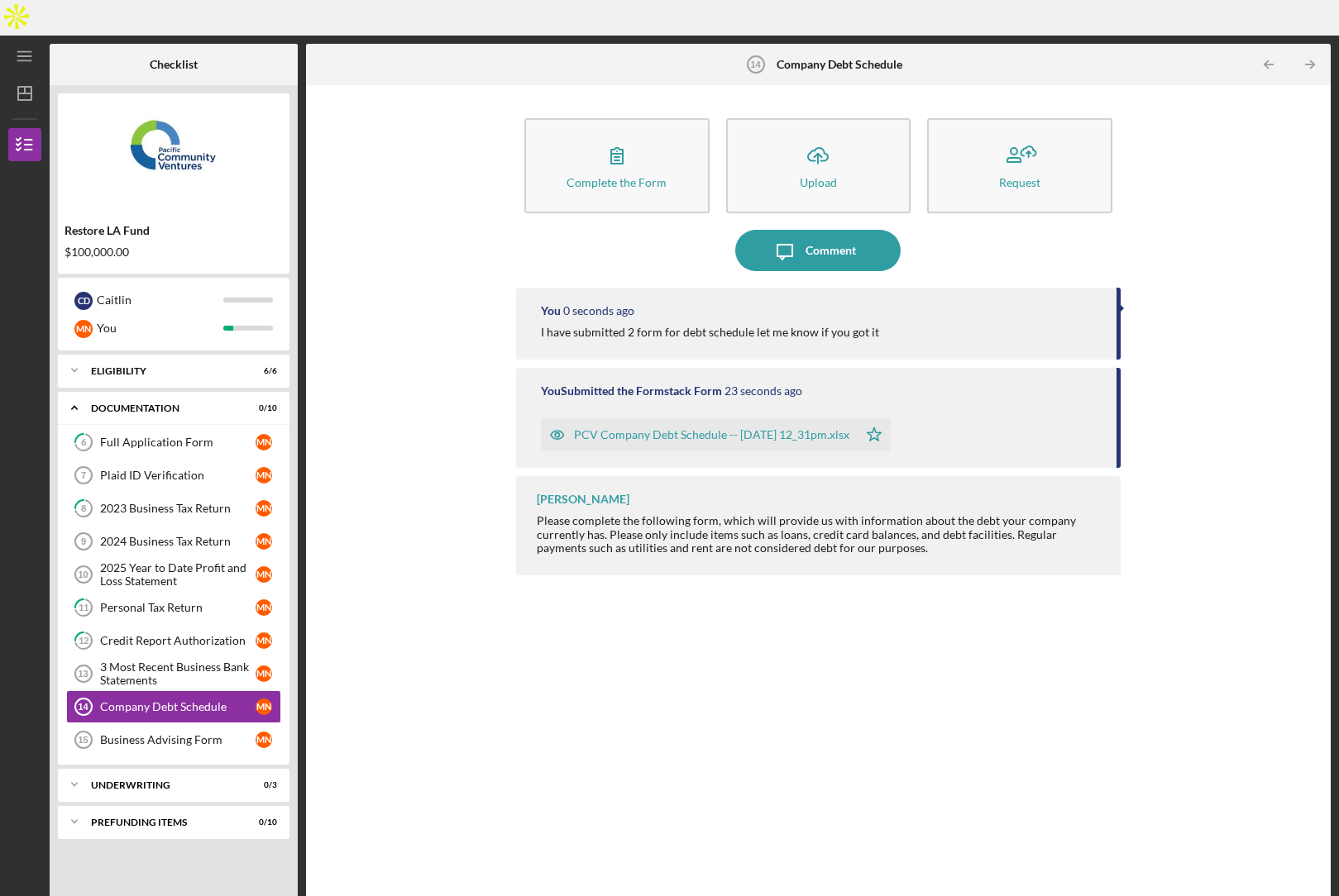
drag, startPoint x: 498, startPoint y: 749, endPoint x: 468, endPoint y: 742, distance: 30.8
click at [497, 748] on div "Complete the Form Form Icon/Upload Upload Request Icon/Message Comment You 0 se…" at bounding box center [818, 504] width 1008 height 822
click at [158, 734] on div "Business Advising Form" at bounding box center [178, 740] width 155 height 13
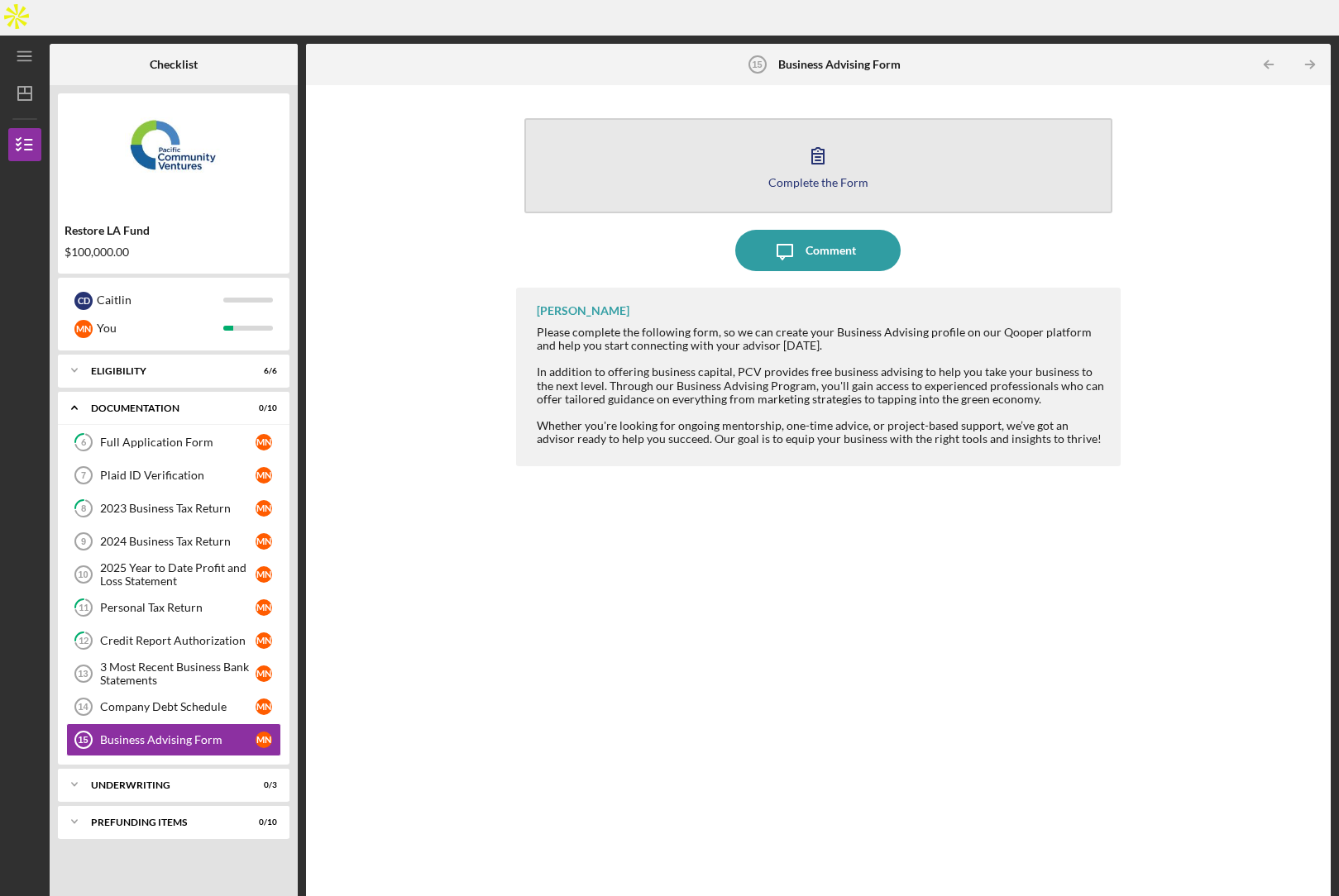
click at [737, 147] on button "Complete the Form Form" at bounding box center [819, 166] width 588 height 95
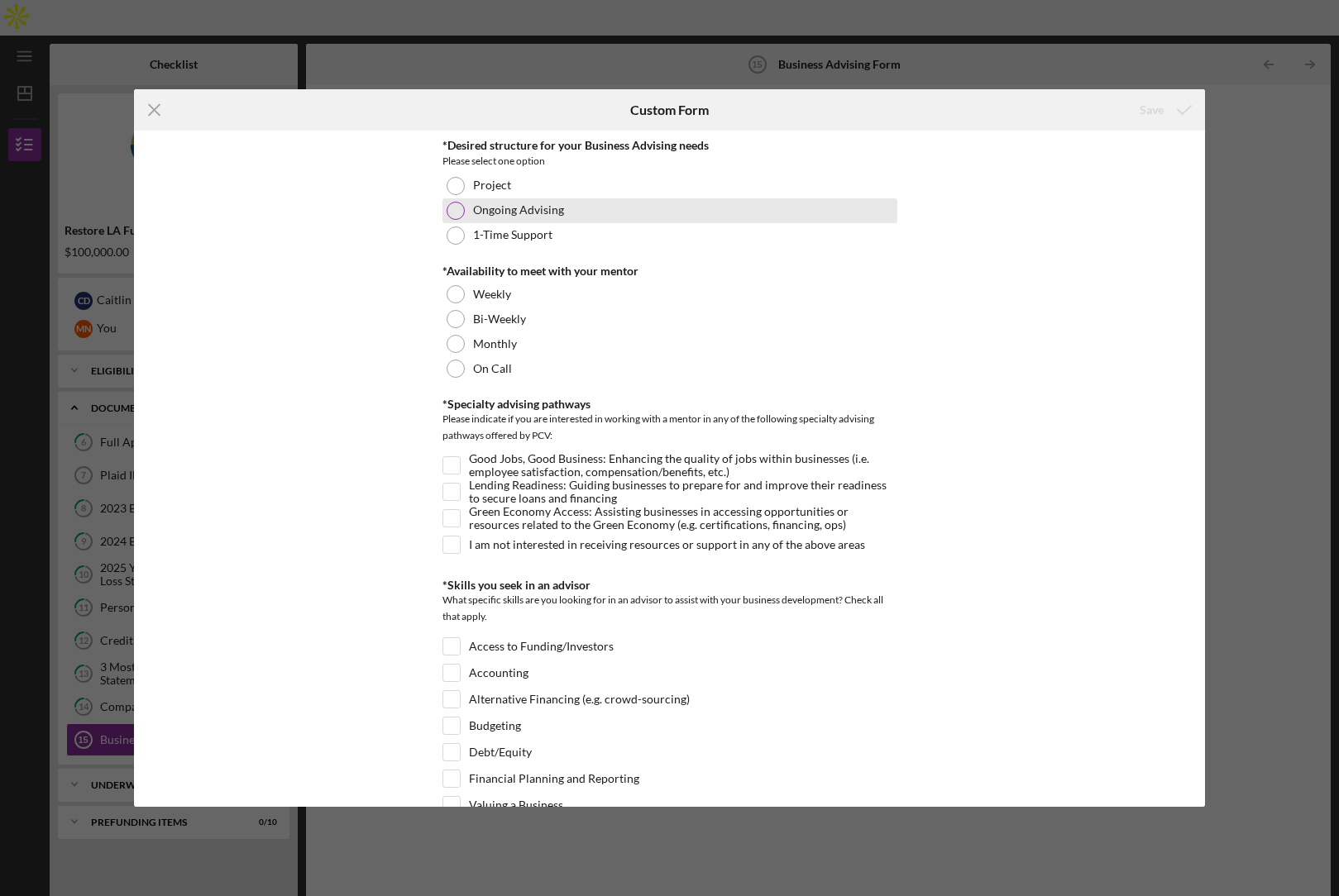
click at [483, 208] on label "Ongoing Advising" at bounding box center [518, 209] width 91 height 13
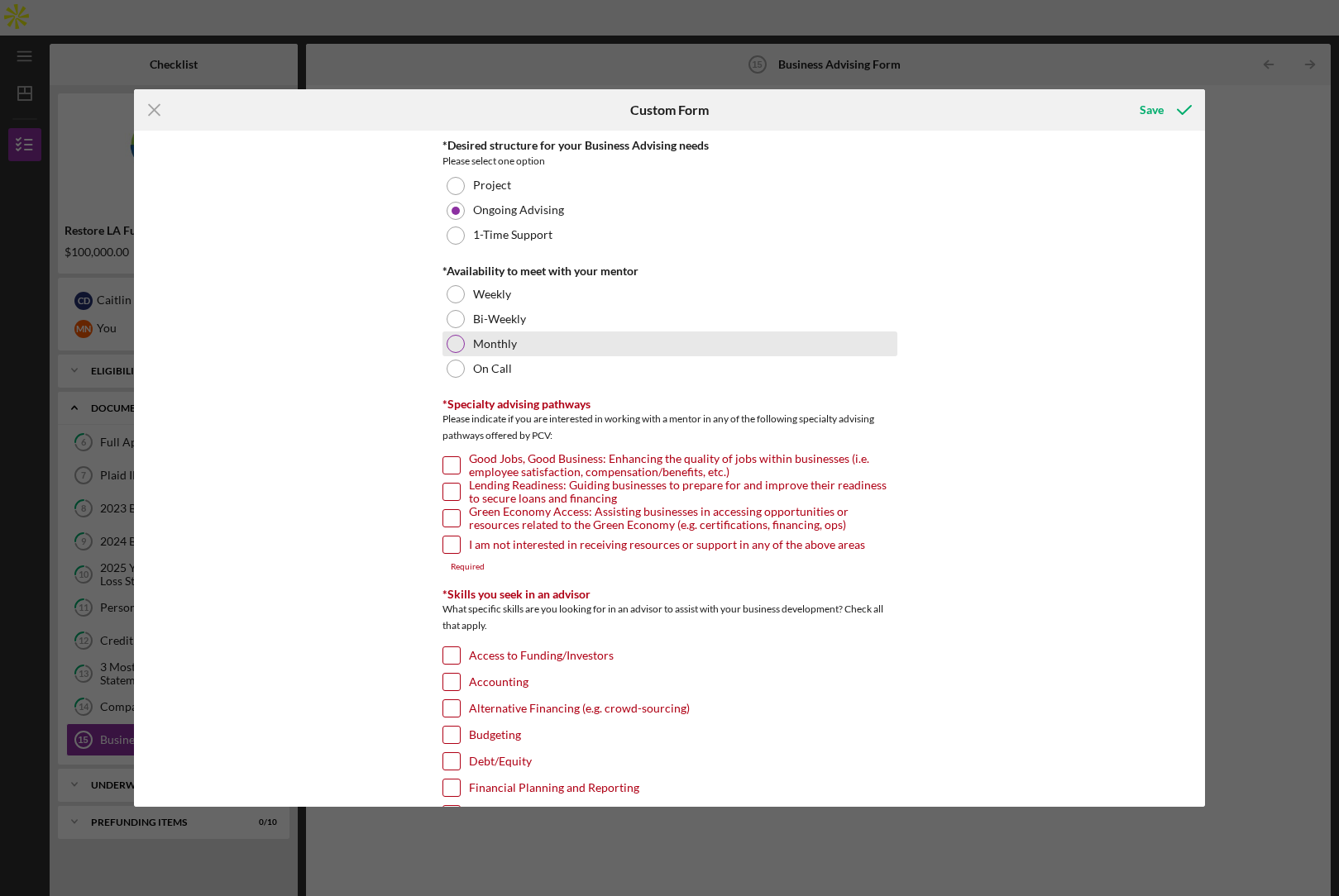
click at [473, 339] on label "Monthly" at bounding box center [495, 344] width 44 height 13
click at [443, 457] on input "Good Jobs, Good Business: Enhancing the quality of jobs within businesses (i.e.…" at bounding box center [451, 465] width 17 height 17
checkbox input "true"
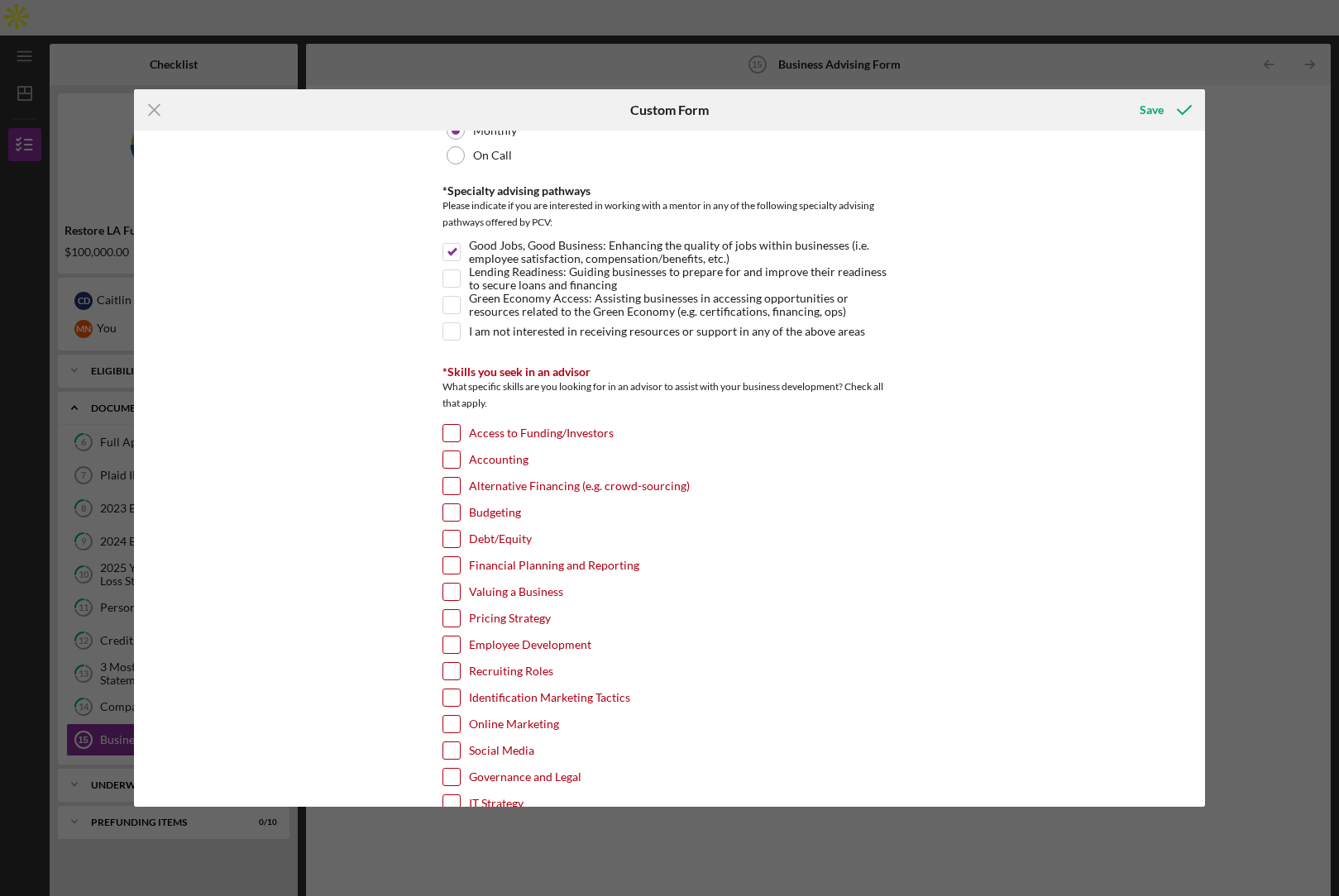
scroll to position [215, 0]
click at [448, 491] on input "Alternative Financing (e.g. crowd-sourcing)" at bounding box center [451, 483] width 17 height 17
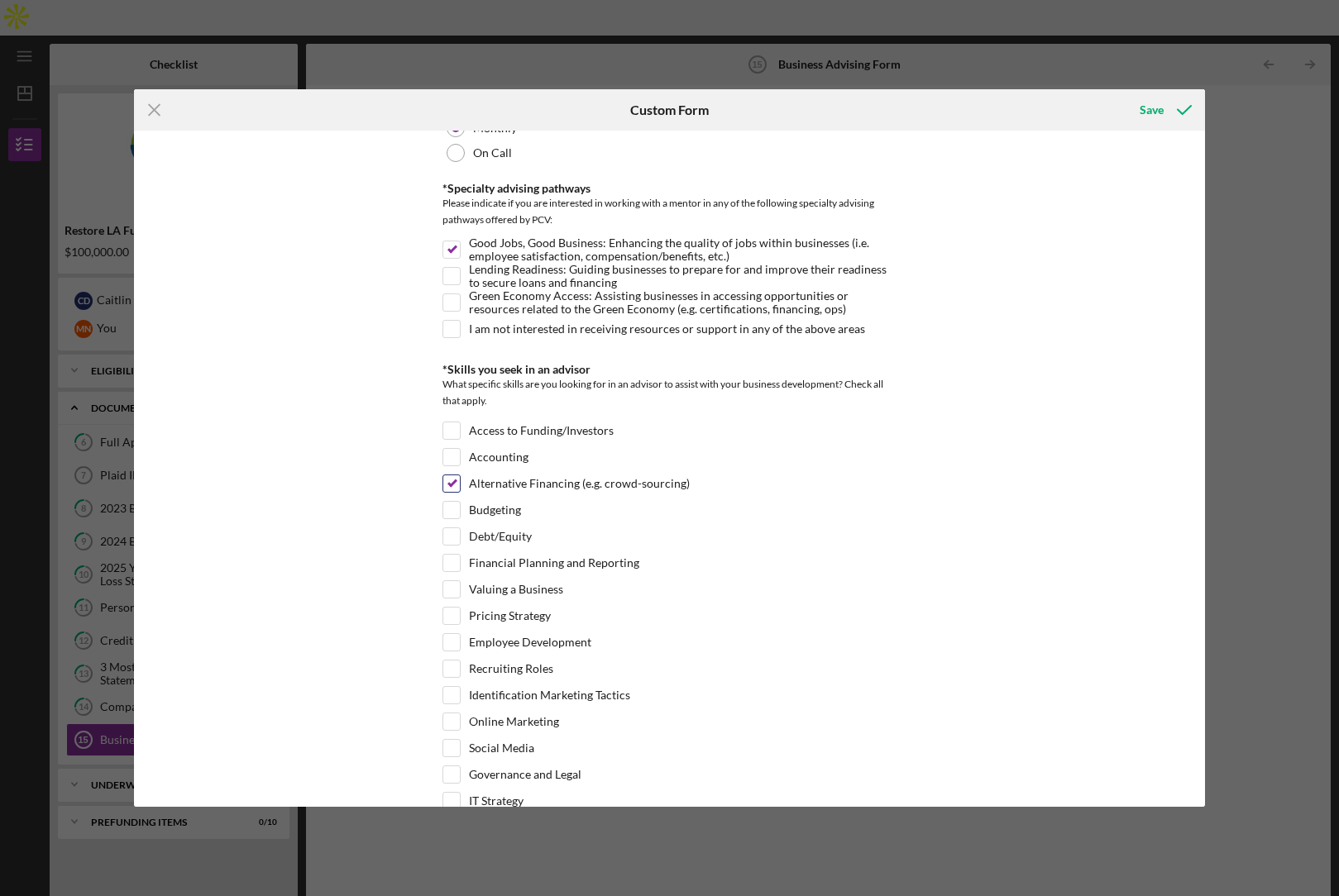
click at [455, 493] on div "Alternative Financing (e.g. crowd-sourcing)" at bounding box center [670, 488] width 455 height 26
click at [451, 477] on input "Alternative Financing (e.g. crowd-sourcing)" at bounding box center [451, 483] width 17 height 17
checkbox input "false"
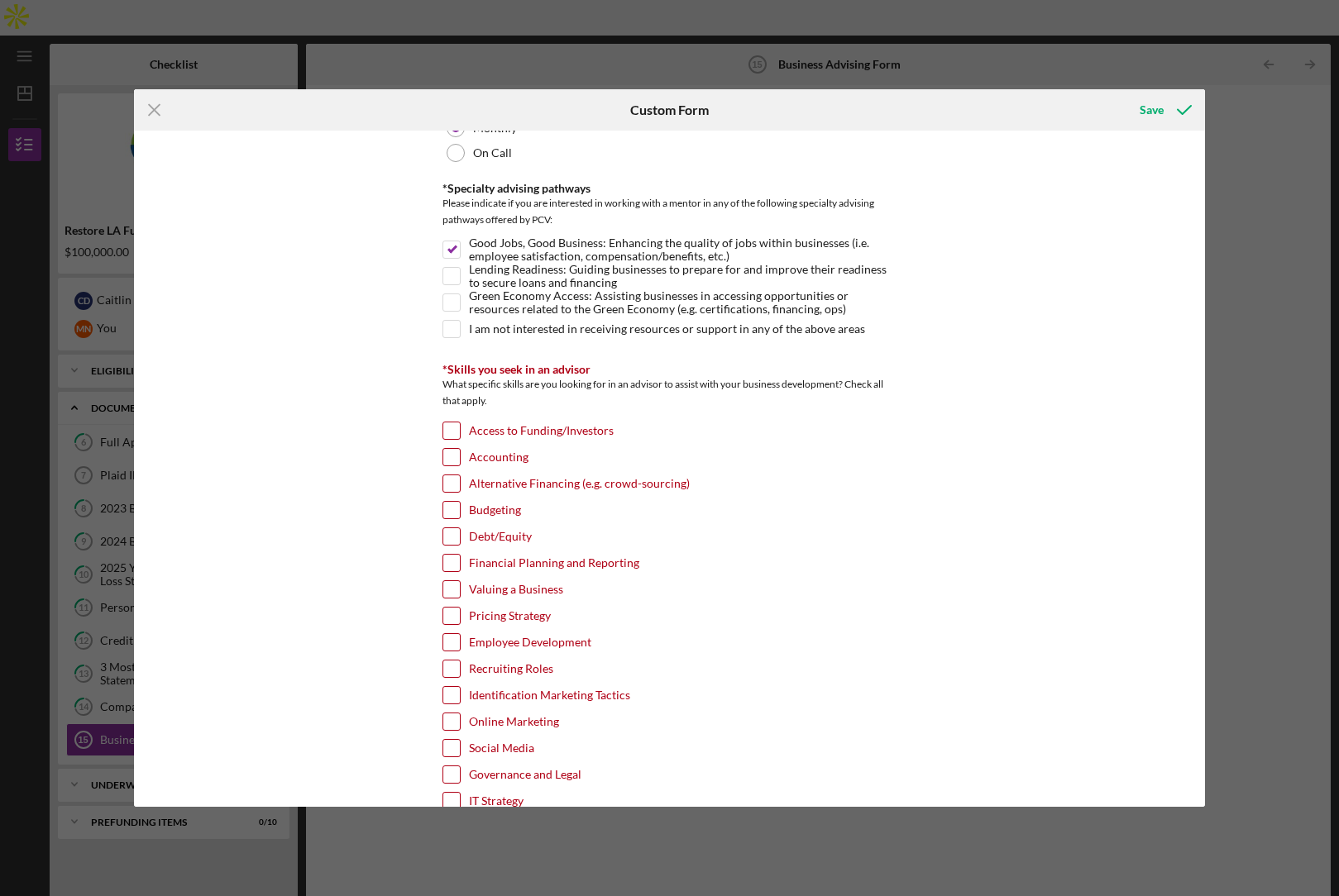
click at [455, 637] on input "Employee Development" at bounding box center [451, 642] width 17 height 17
checkbox input "true"
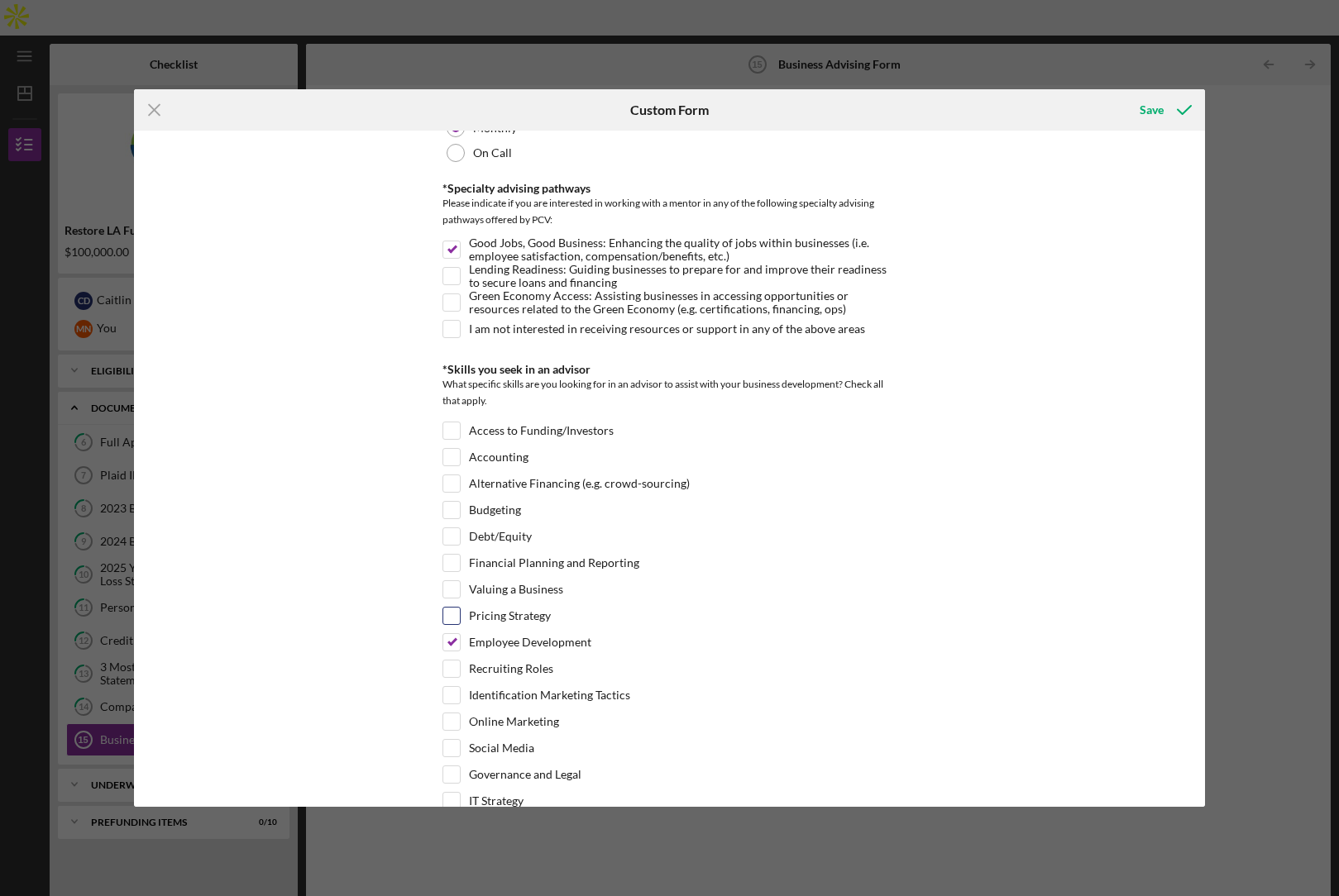
click at [452, 618] on input "Pricing Strategy" at bounding box center [451, 616] width 17 height 17
checkbox input "true"
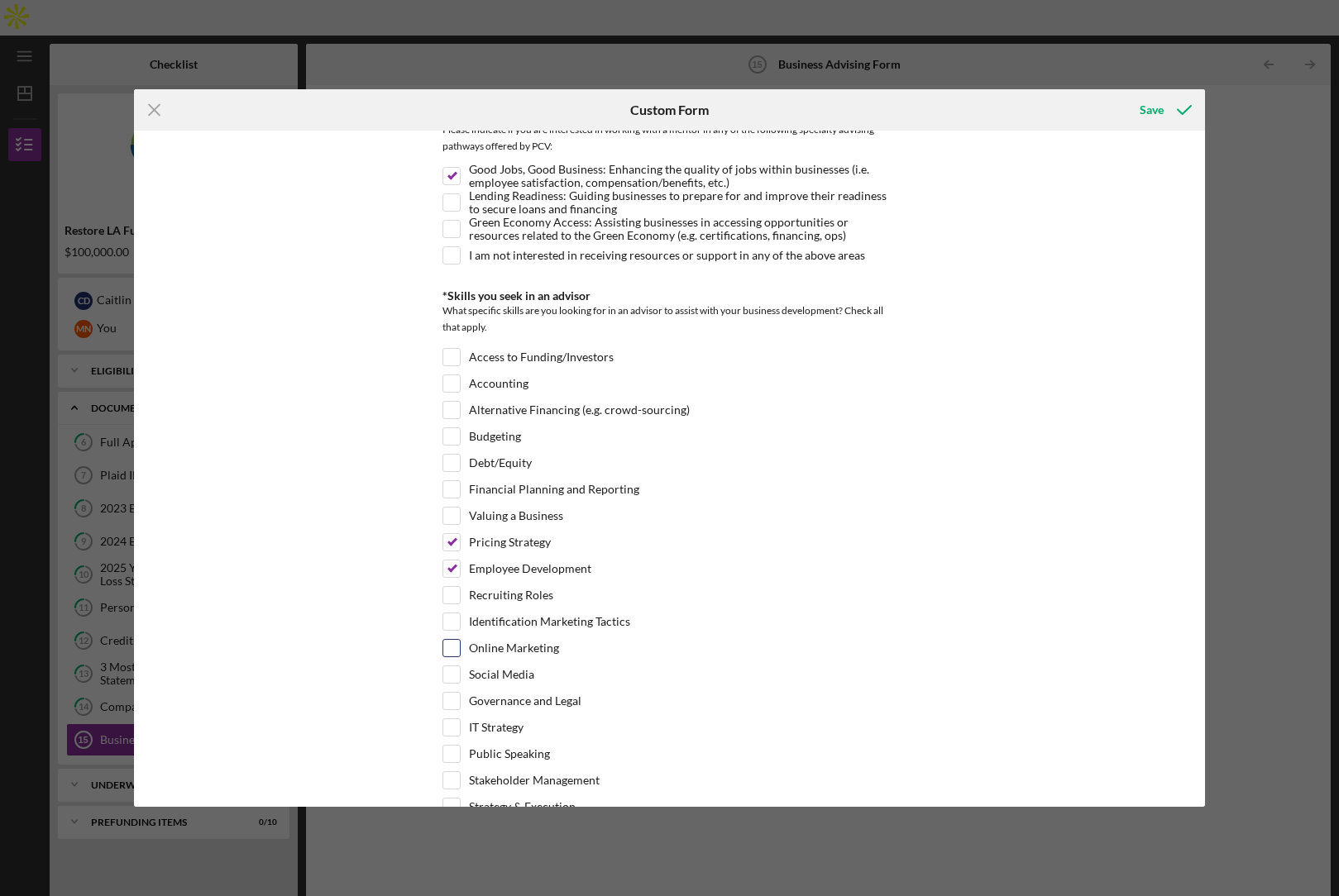
scroll to position [293, 0]
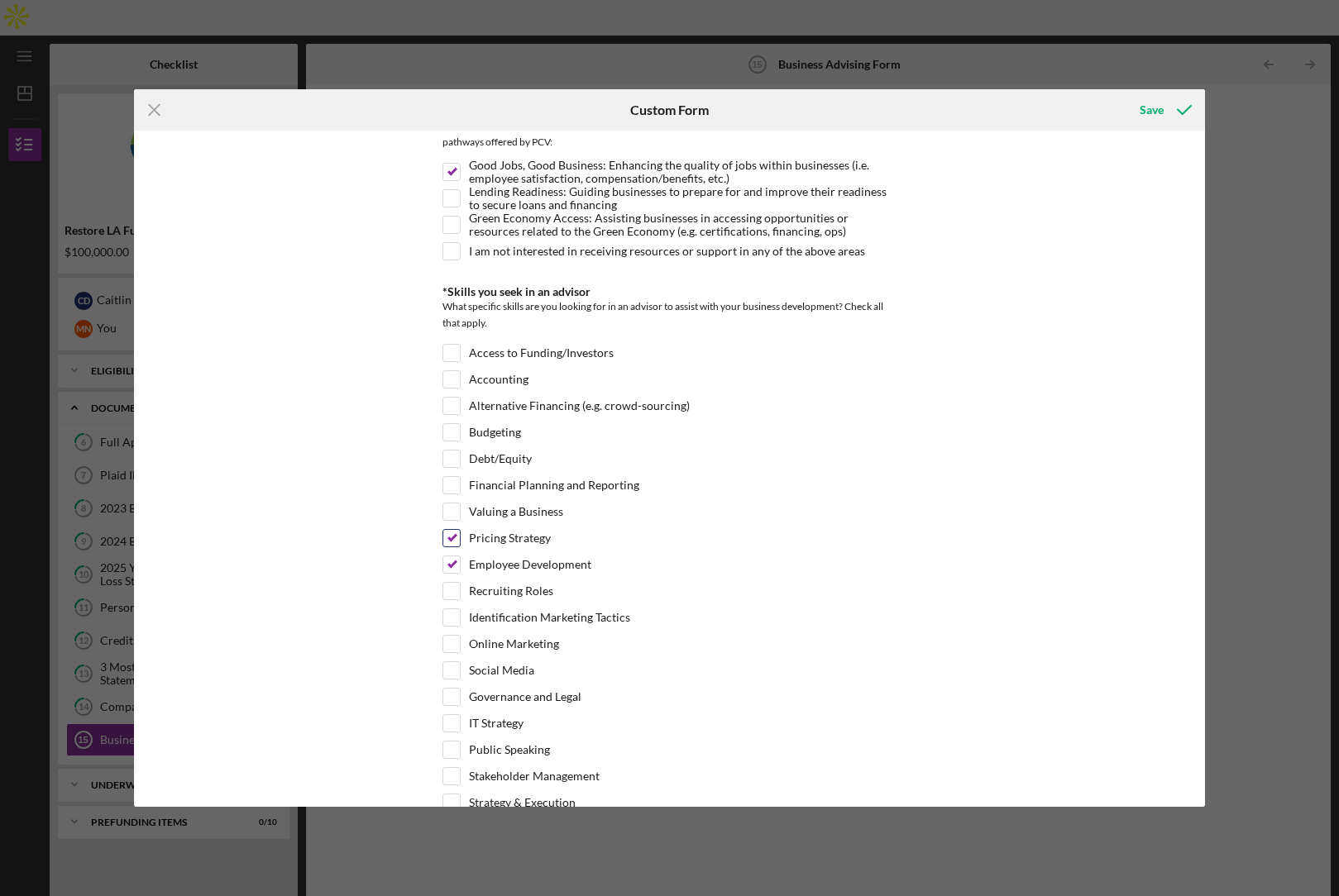
drag, startPoint x: 452, startPoint y: 516, endPoint x: 456, endPoint y: 546, distance: 30.3
click at [452, 516] on input "Valuing a Business" at bounding box center [451, 511] width 17 height 17
checkbox input "true"
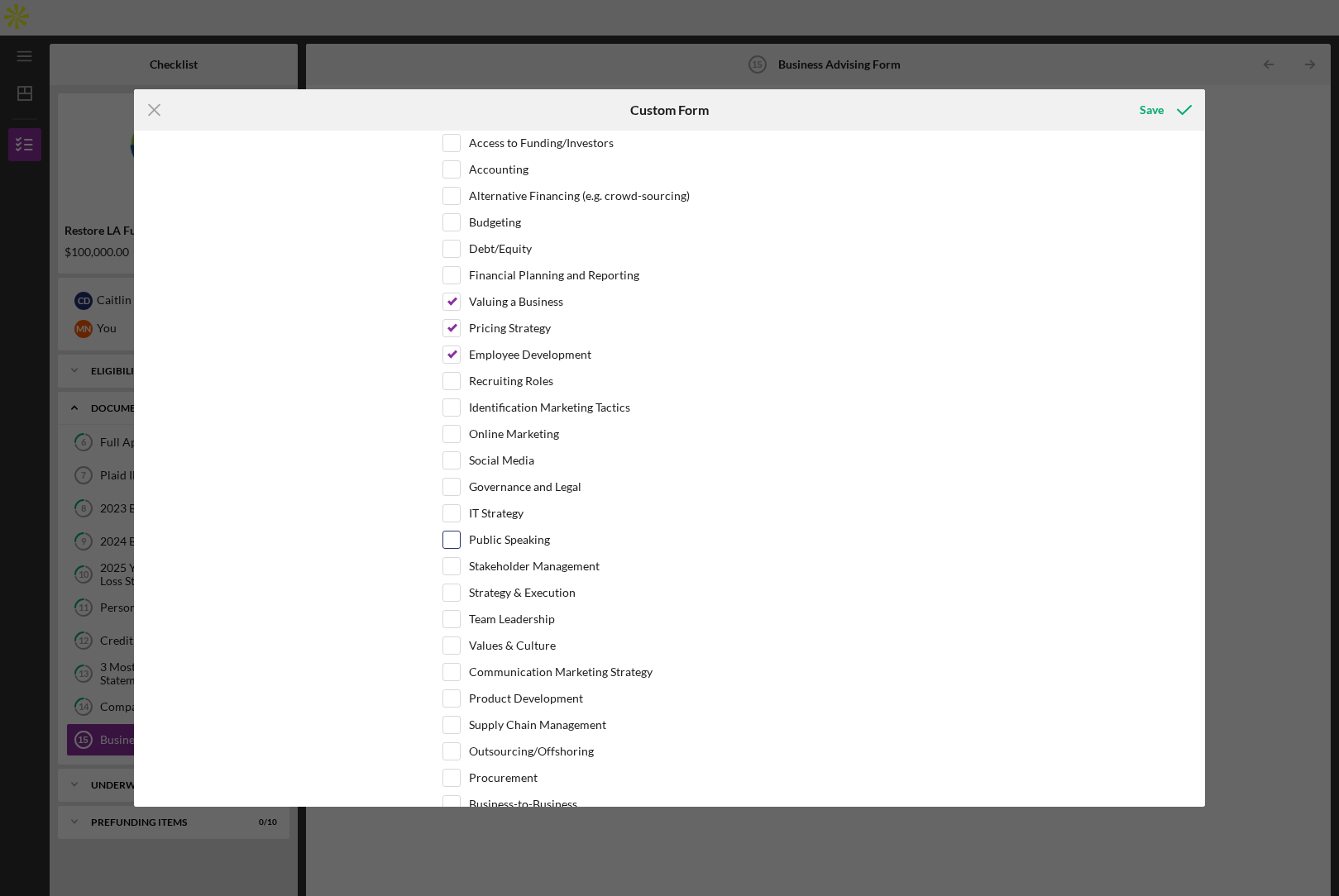
scroll to position [504, 0]
click at [455, 622] on input "Team Leadership" at bounding box center [451, 618] width 17 height 17
checkbox input "true"
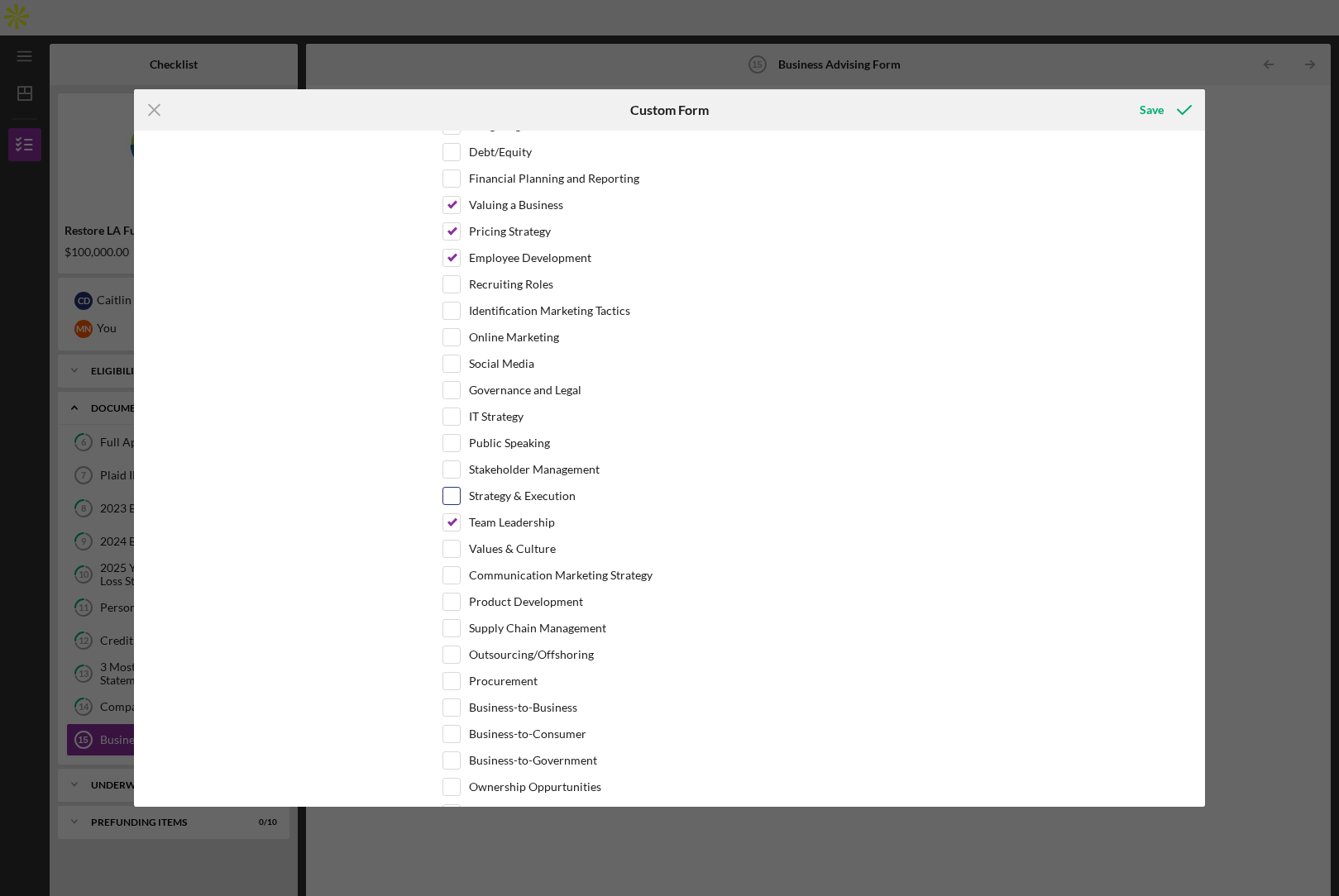
click at [451, 501] on input "Strategy & Execution" at bounding box center [451, 496] width 17 height 17
checkbox input "true"
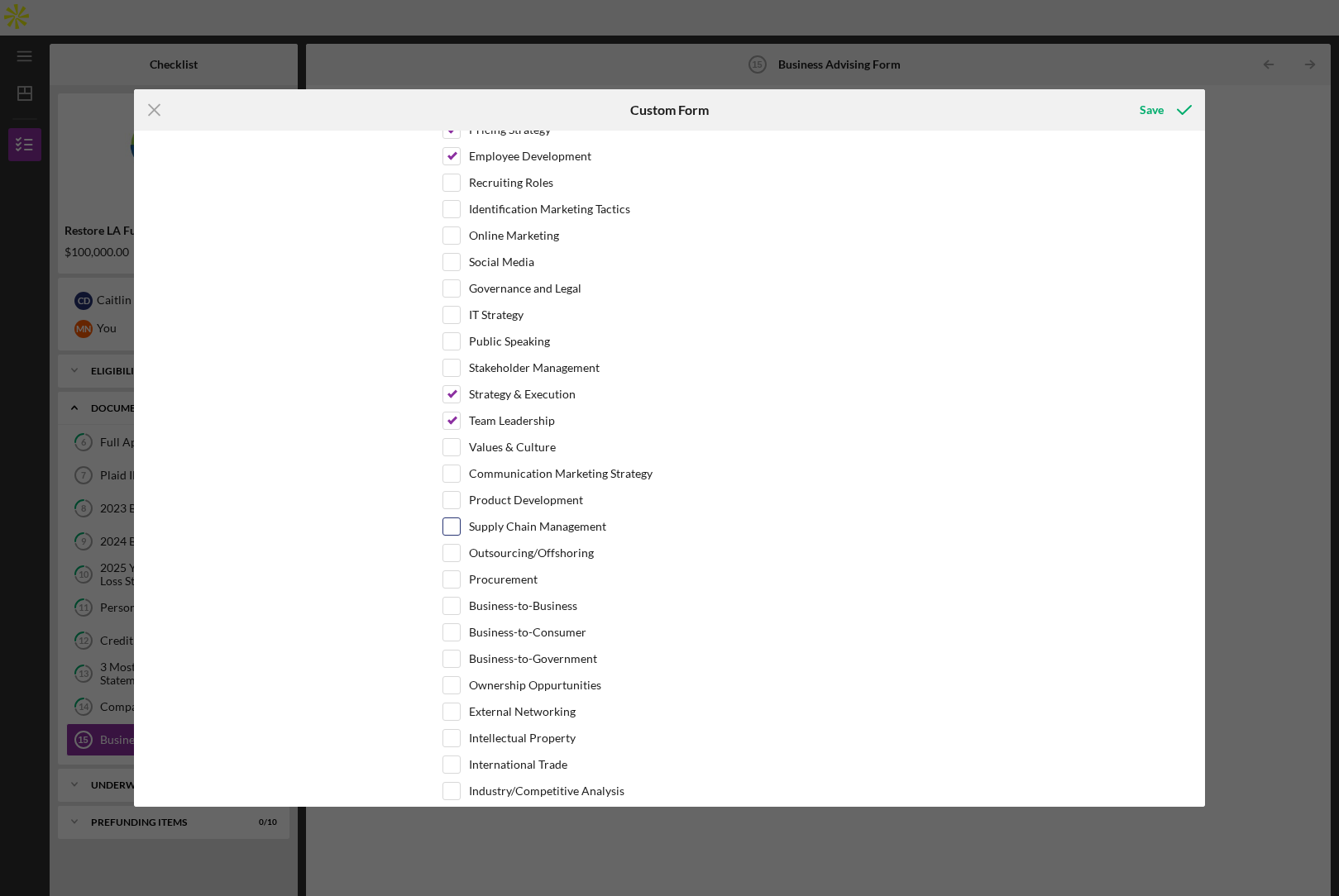
scroll to position [708, 0]
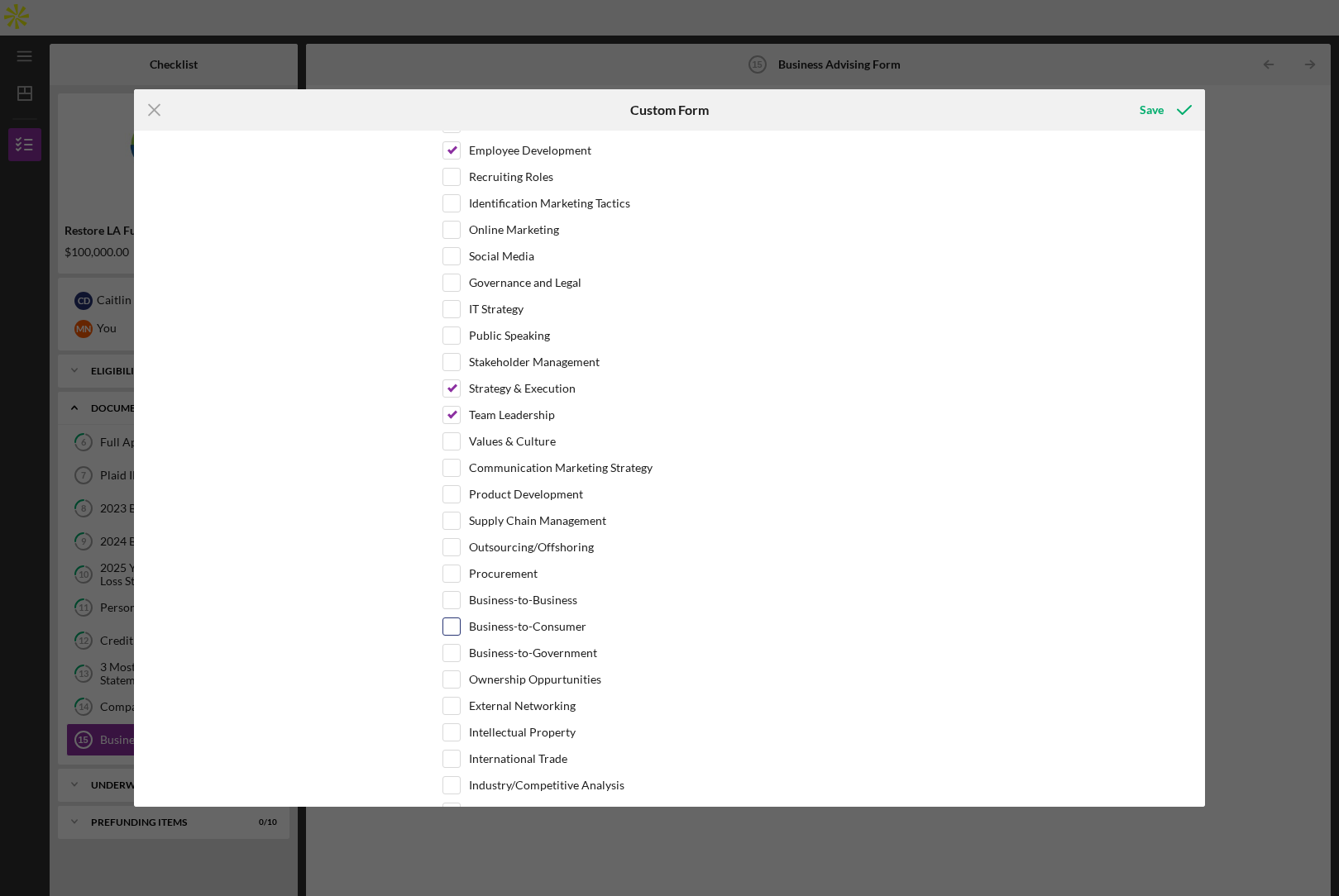
click at [453, 633] on input "Business-to-Consumer" at bounding box center [451, 626] width 17 height 17
checkbox input "true"
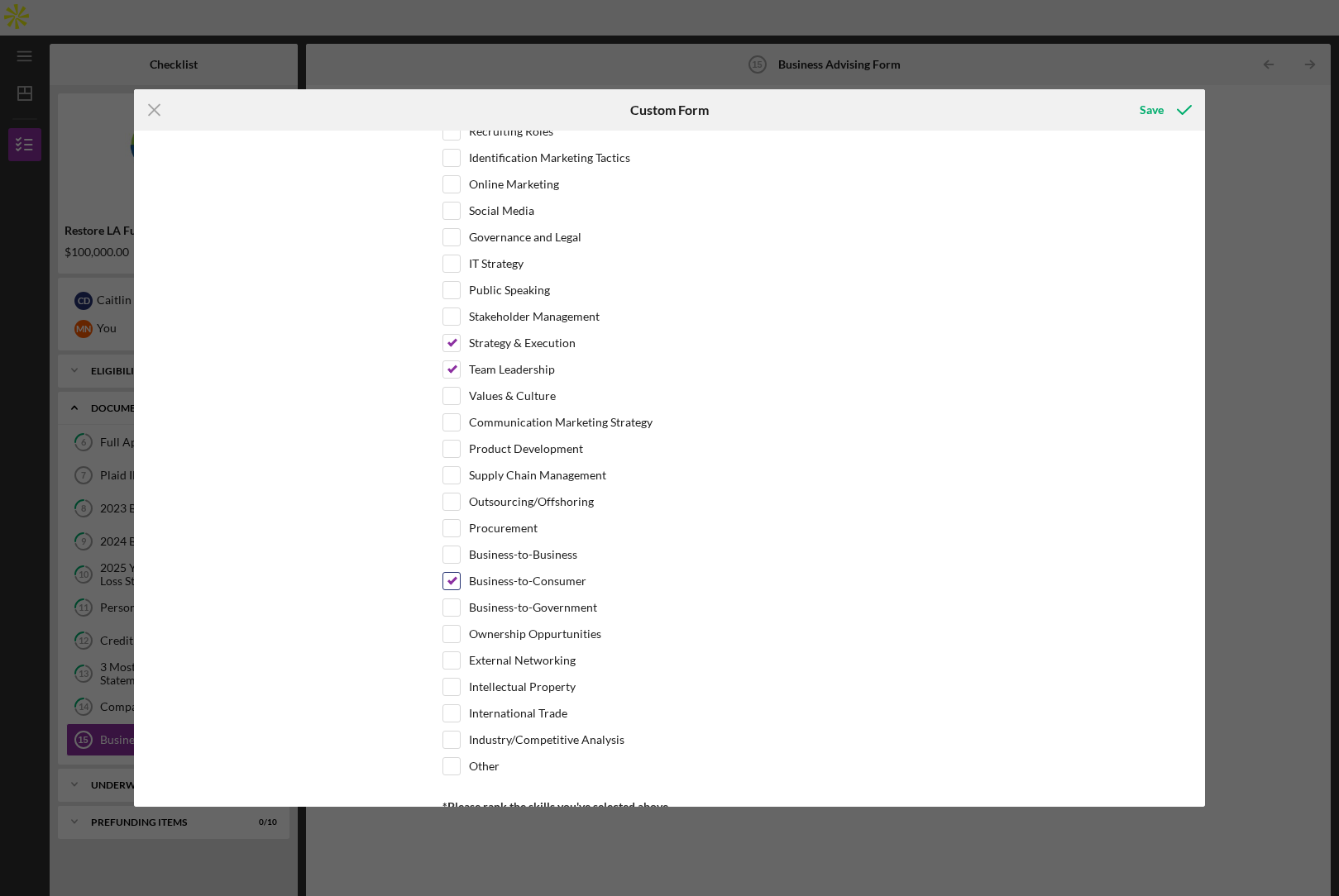
scroll to position [768, 0]
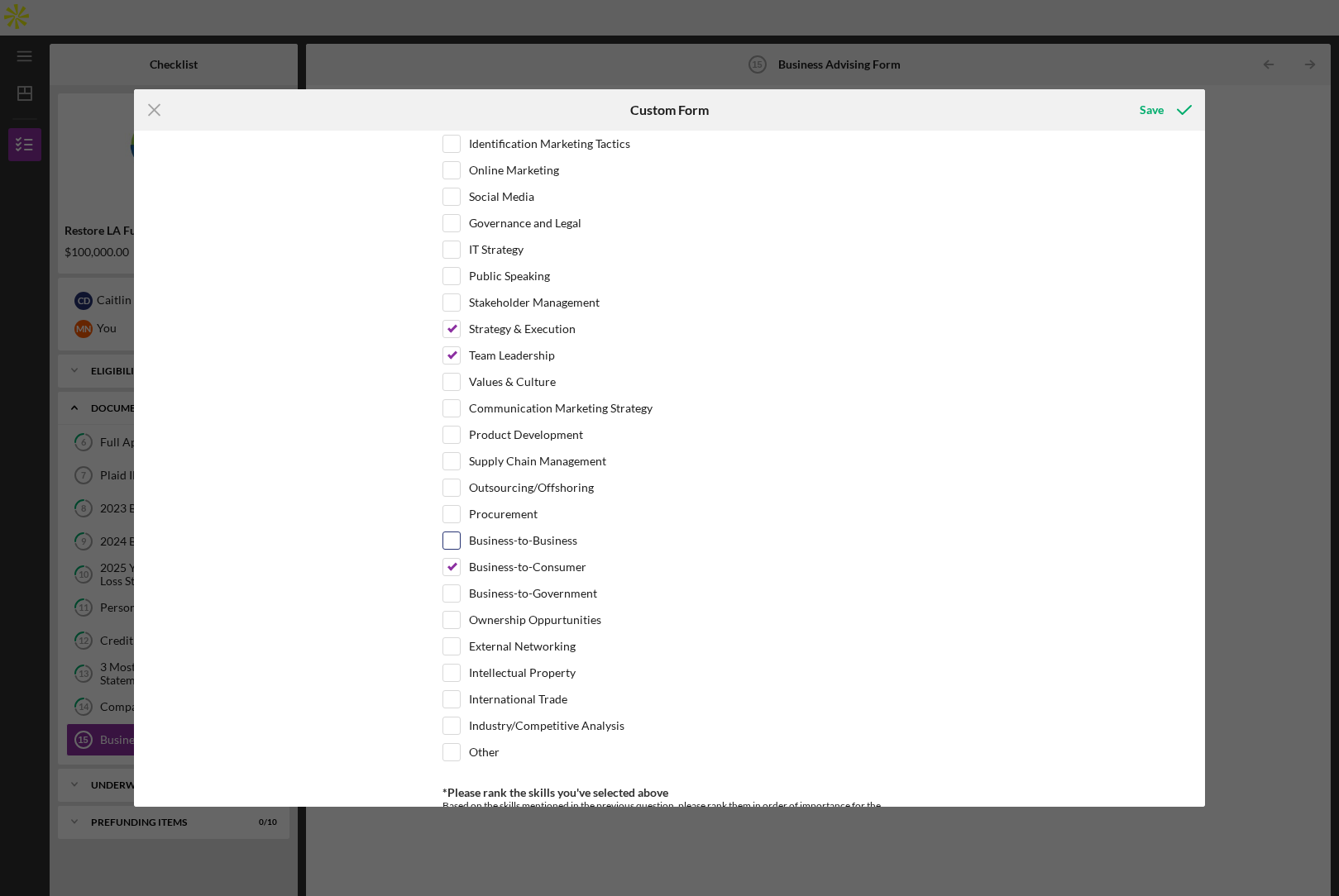
click at [457, 541] on div "Business-to-Business" at bounding box center [670, 544] width 455 height 26
click at [454, 544] on input "Business-to-Business" at bounding box center [451, 540] width 17 height 17
checkbox input "true"
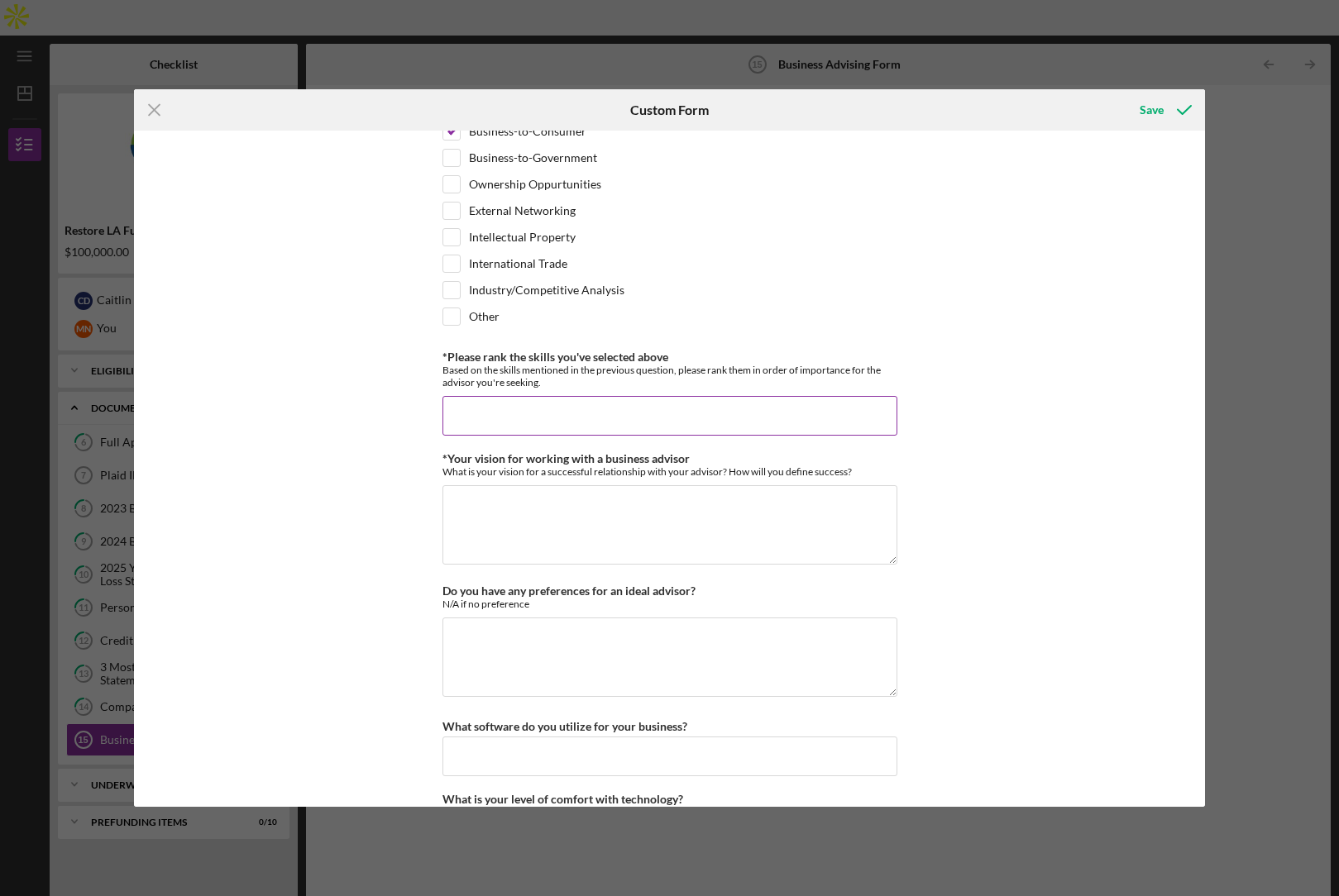
scroll to position [1276, 0]
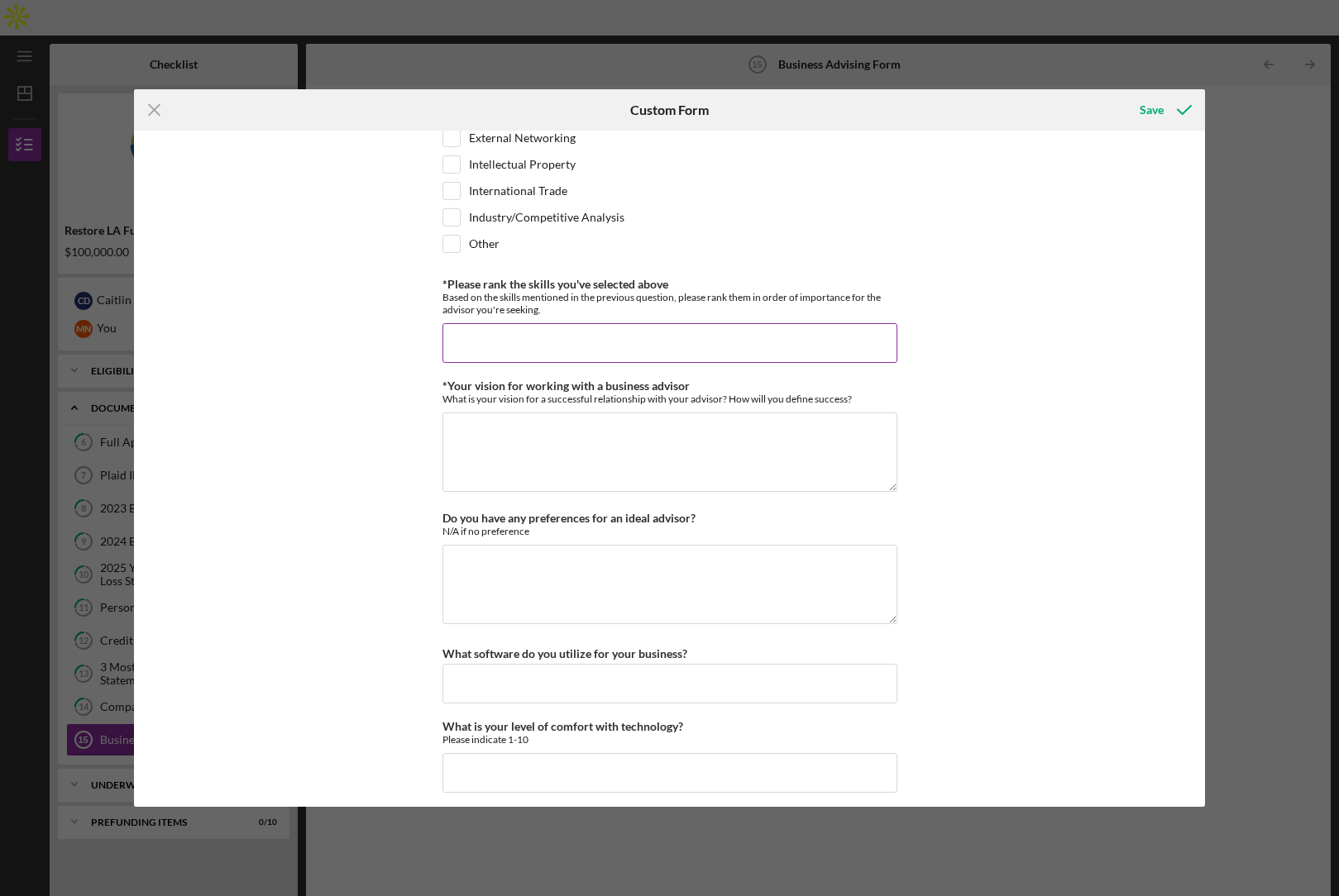
click at [477, 352] on input "*Please rank the skills you've selected above" at bounding box center [670, 343] width 455 height 39
type input "5"
click at [495, 462] on textarea "*Your vision for working with a business advisor" at bounding box center [670, 452] width 455 height 79
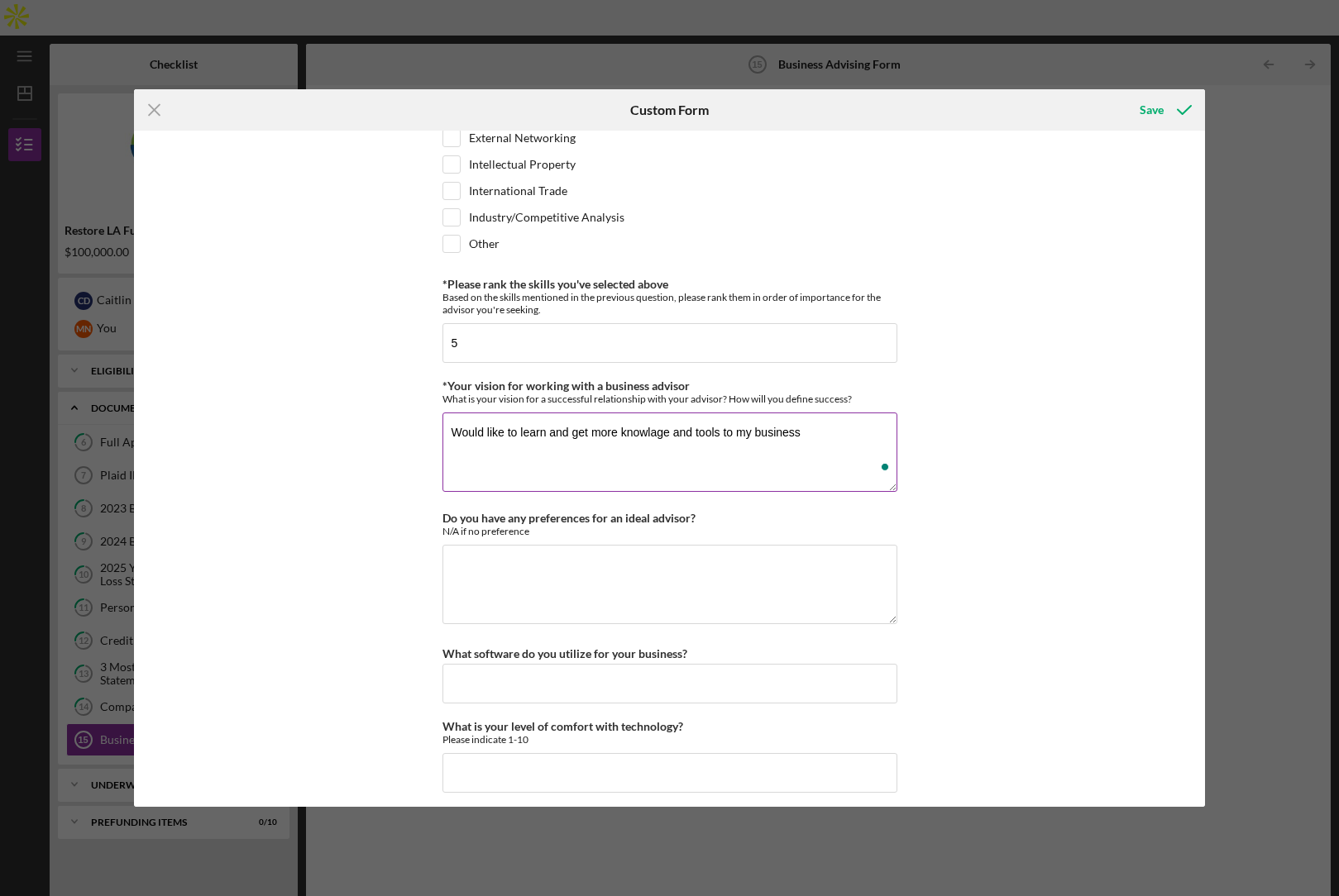
type textarea "Would like to learn and get more knowlage and tools to my business"
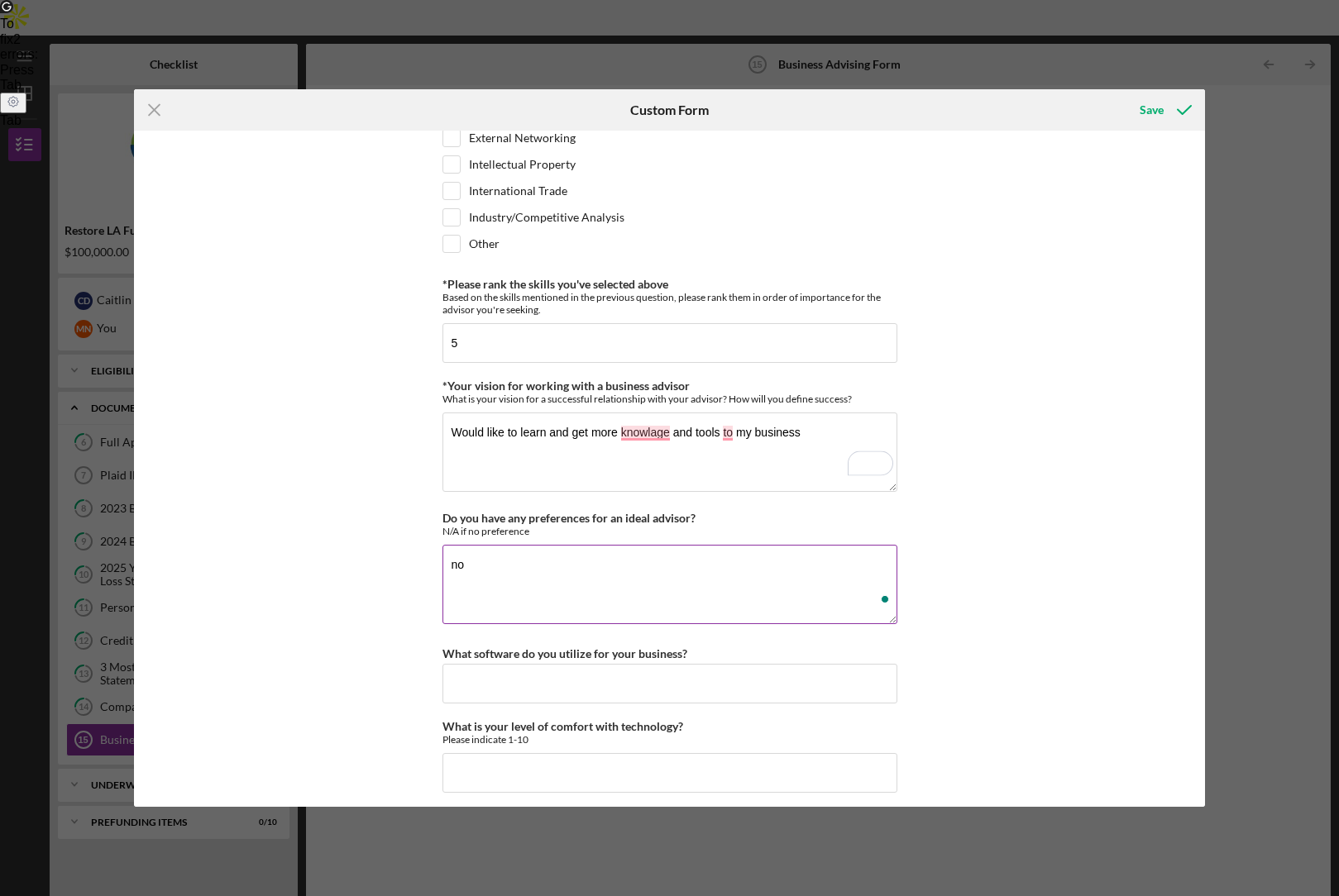
type textarea "n"
type textarea "NA"
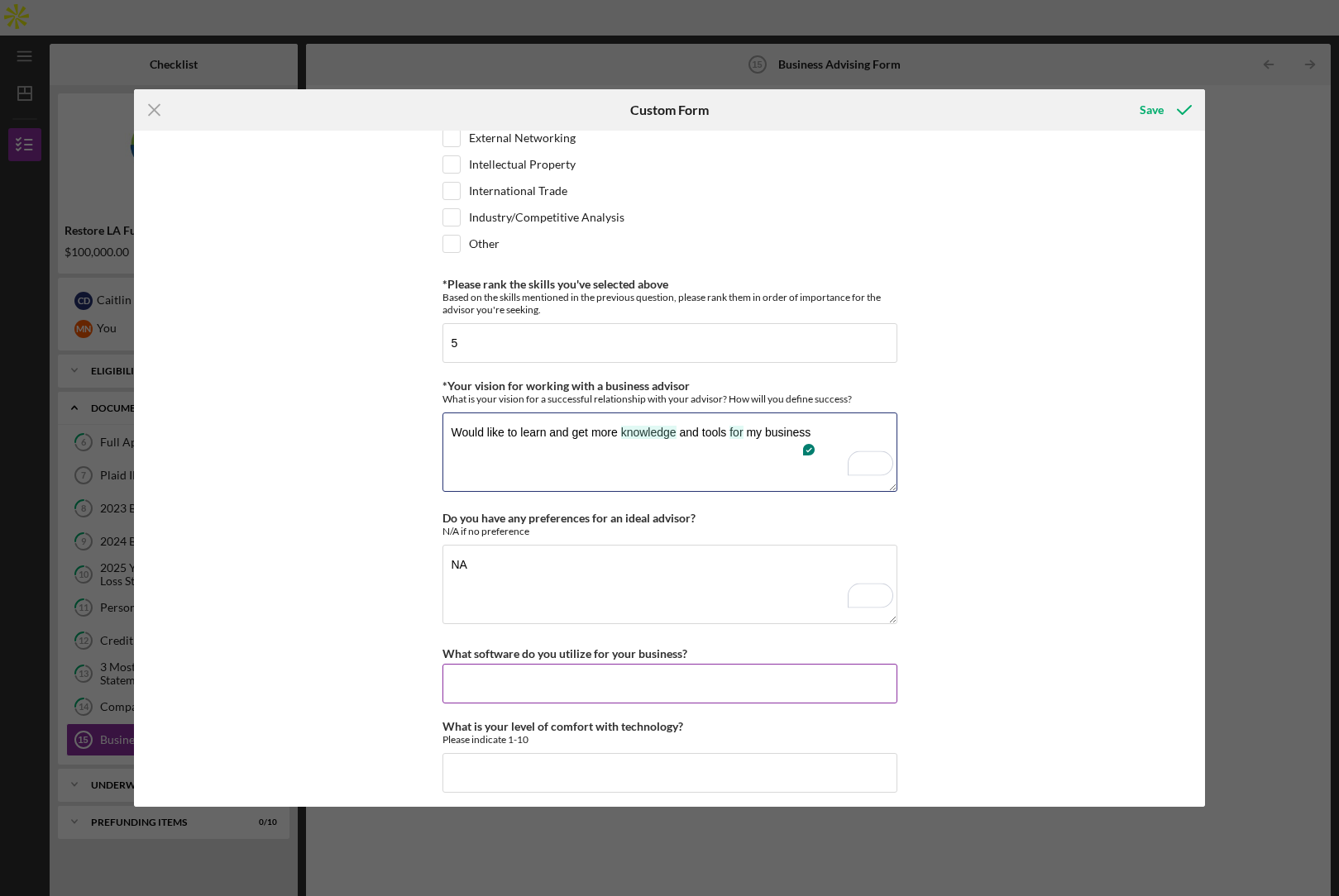
type textarea "Would like to learn and get more knowledge and tools for my business"
click at [580, 677] on input "What software do you utilize for your business?" at bounding box center [670, 683] width 455 height 39
type input "our design and management software"
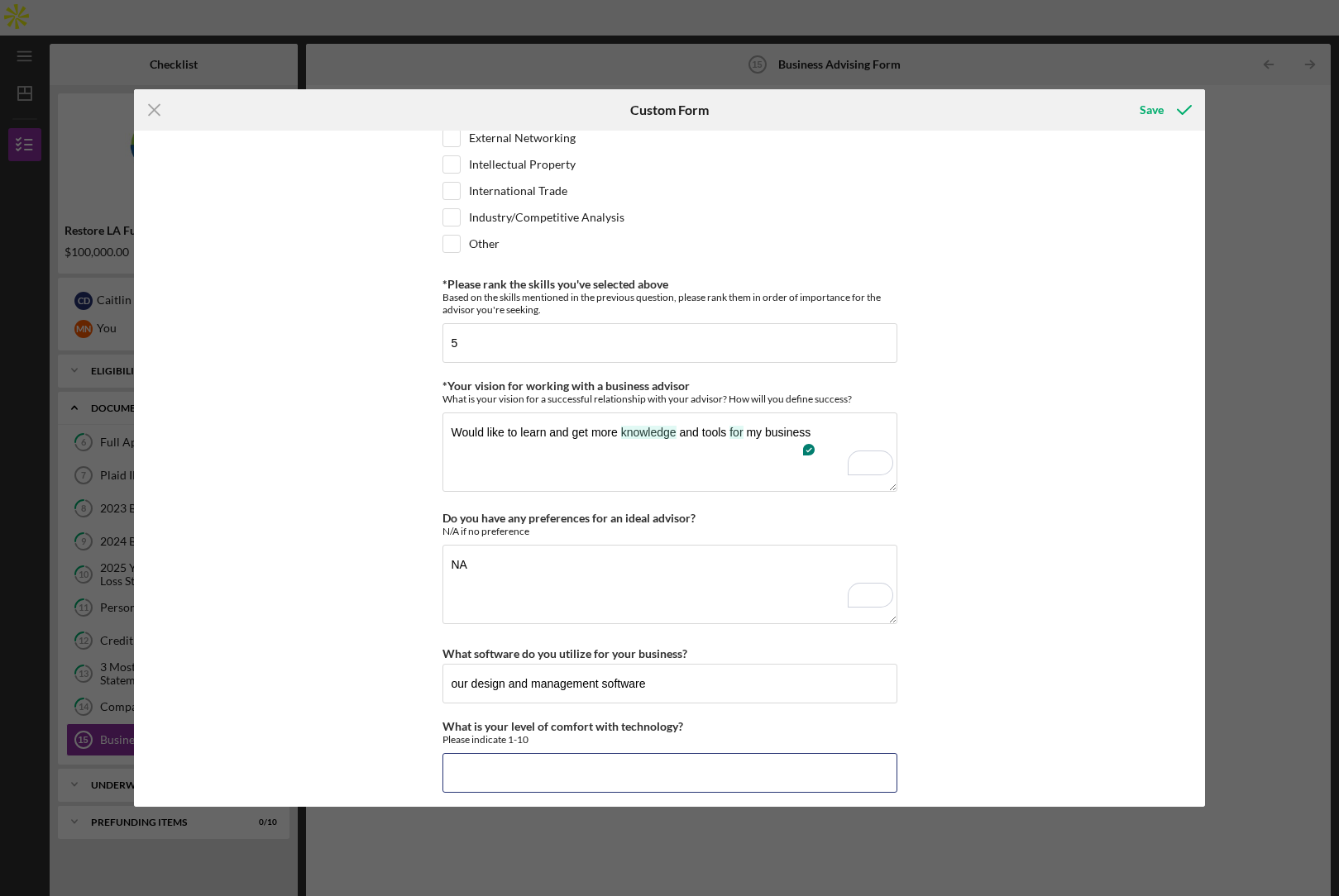
type input "1"
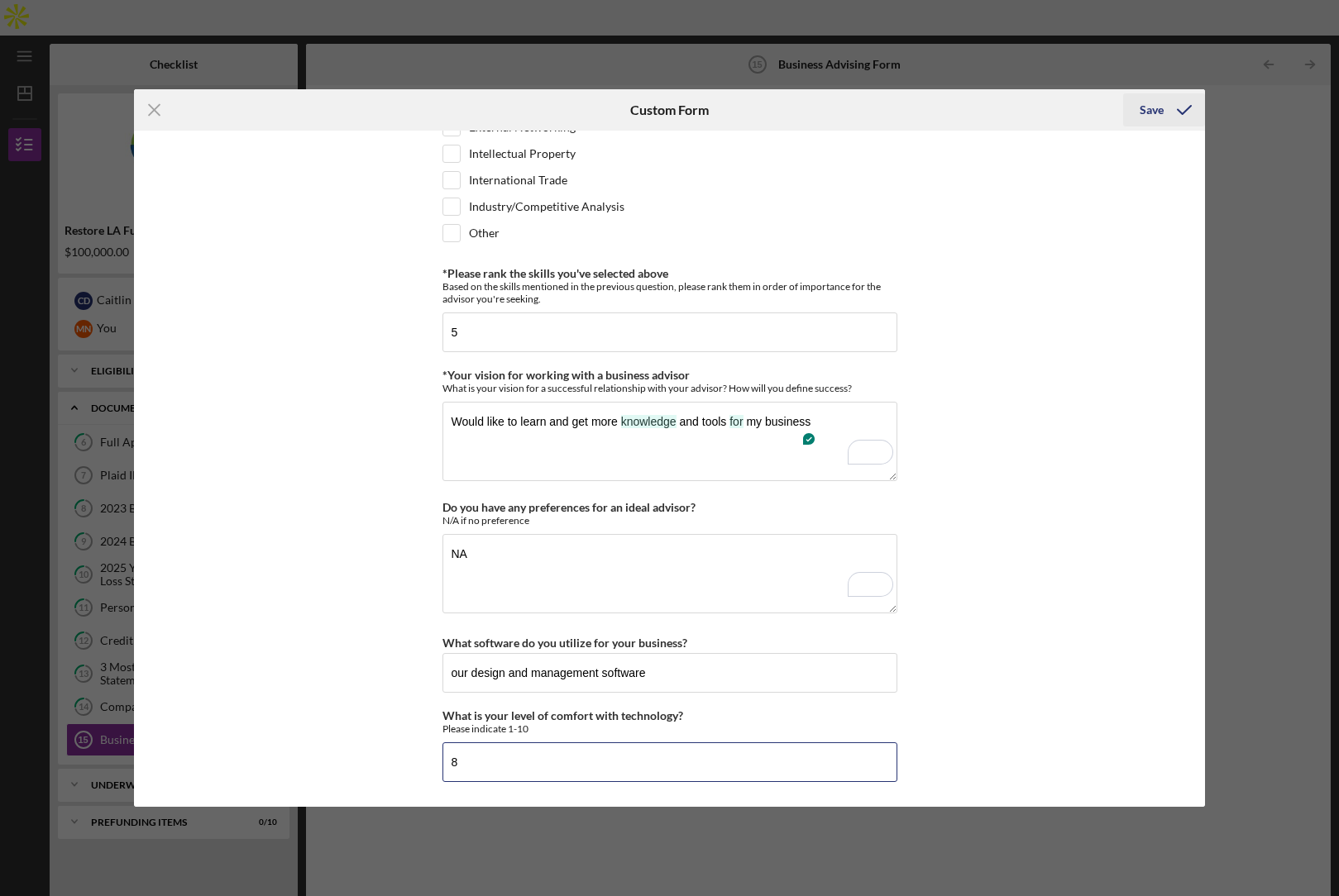
type input "8"
click at [1169, 104] on icon "submit" at bounding box center [1184, 109] width 41 height 41
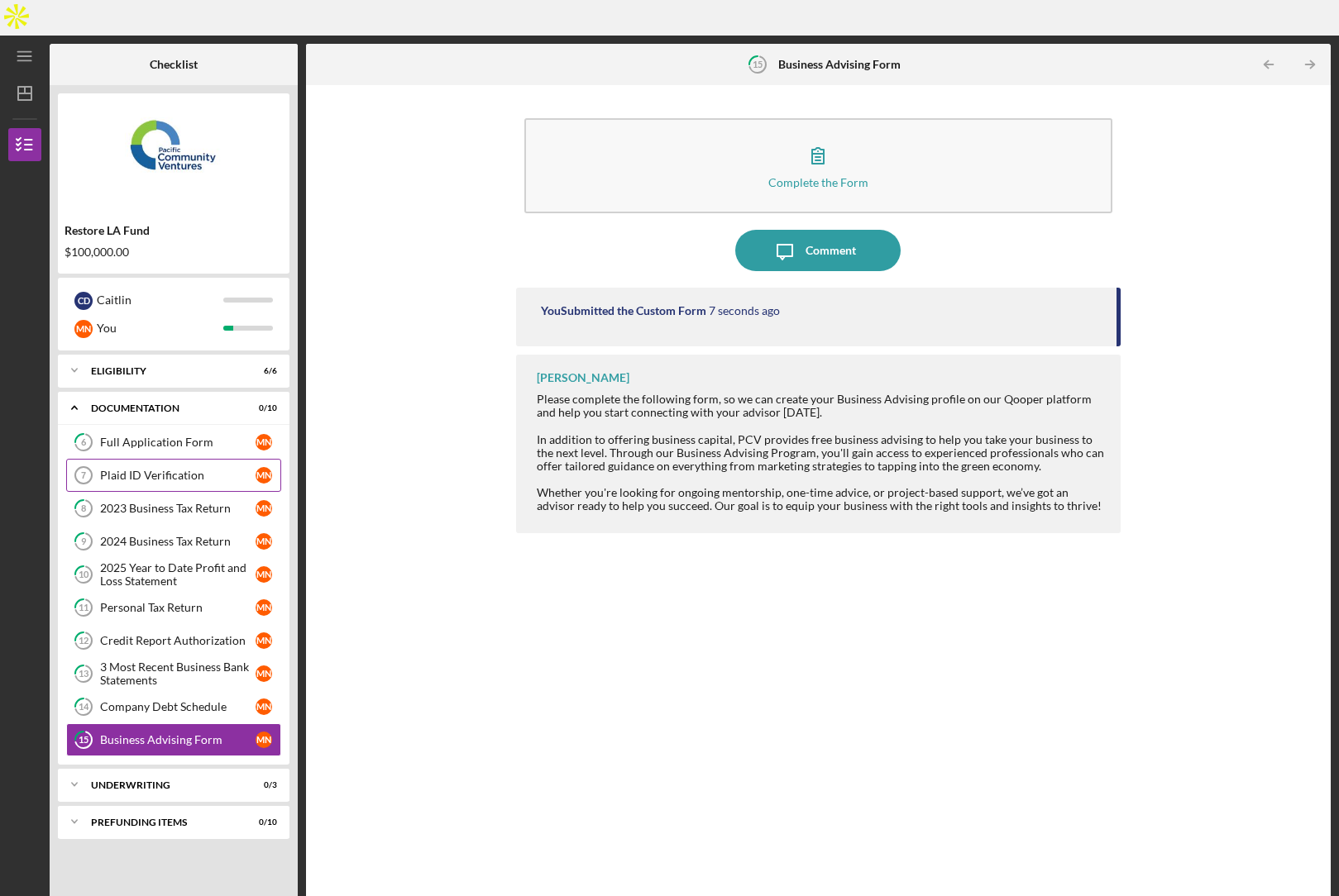
click at [135, 459] on link "Plaid ID Verification 7 Plaid ID Verification M N" at bounding box center [174, 475] width 215 height 33
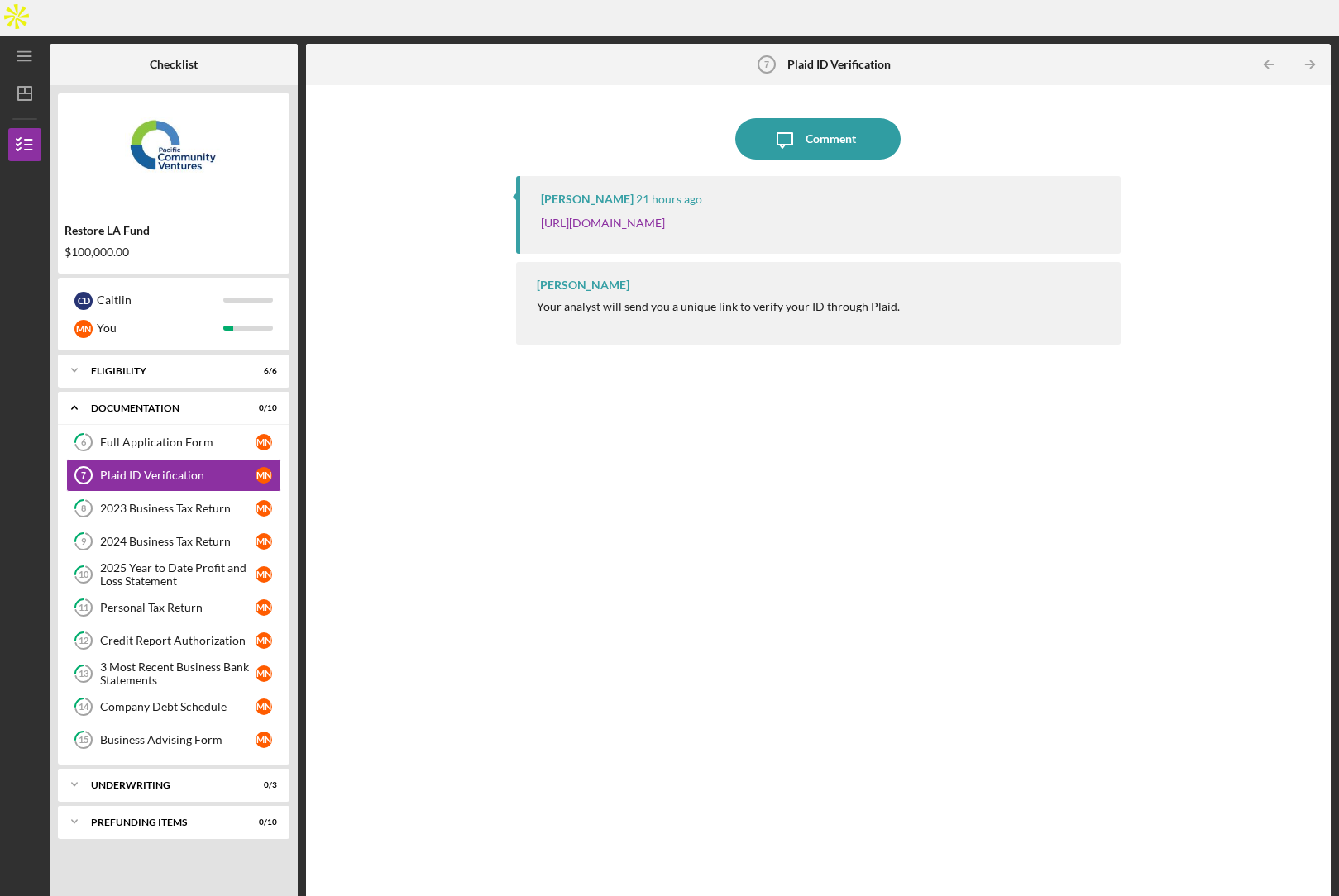
drag, startPoint x: 1049, startPoint y: 188, endPoint x: 510, endPoint y: 185, distance: 539.0
click at [510, 185] on div "Icon/Message Comment [PERSON_NAME] 21 hours ago [URL][DOMAIN_NAME] [PERSON_NAME…" at bounding box center [818, 504] width 1008 height 822
copy link "[URL][DOMAIN_NAME]"
click at [24, 886] on icon "MN" at bounding box center [24, 906] width 33 height 41
click at [43, 836] on link "Logout" at bounding box center [100, 831] width 182 height 34
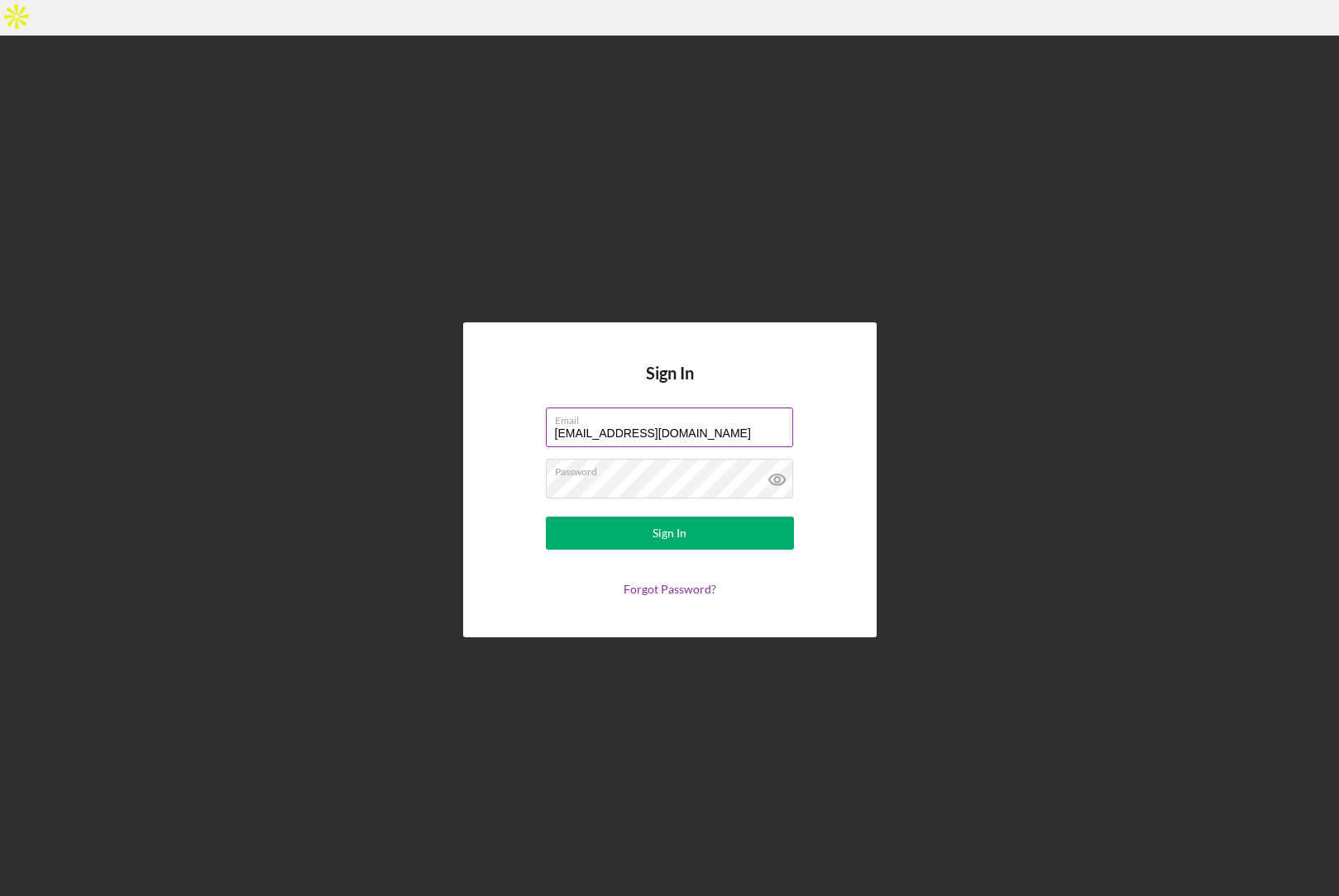
click at [615, 407] on input "[EMAIL_ADDRESS][DOMAIN_NAME]" at bounding box center [670, 427] width 247 height 39
type input "[EMAIL_ADDRESS][DOMAIN_NAME]"
click at [656, 516] on div "Sign In" at bounding box center [670, 533] width 34 height 33
